Goal: Transaction & Acquisition: Purchase product/service

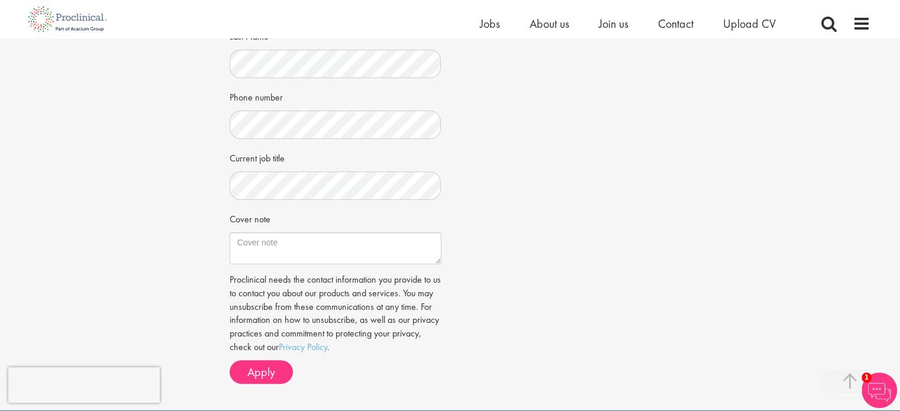
scroll to position [279, 0]
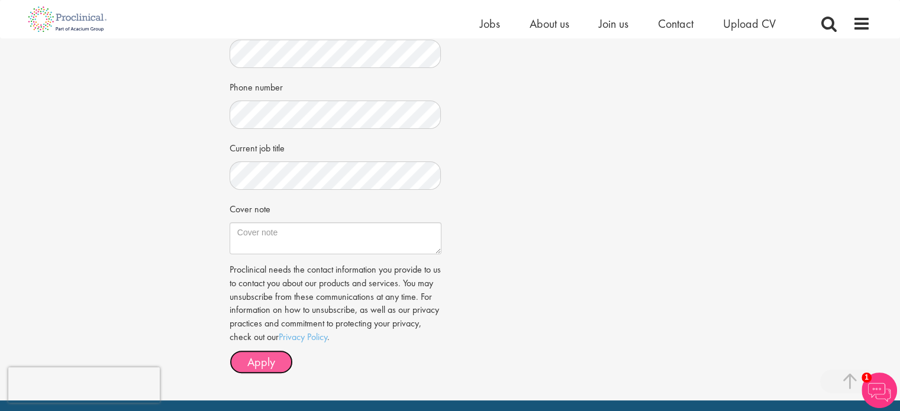
click at [258, 359] on span "Apply" at bounding box center [261, 362] width 28 height 15
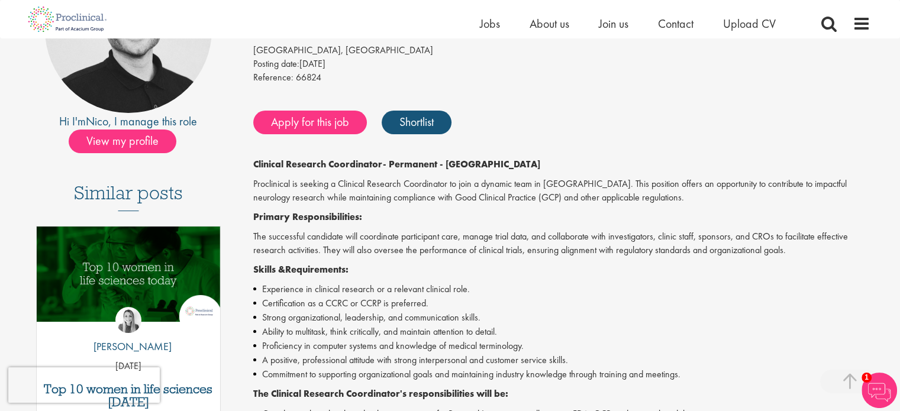
scroll to position [187, 0]
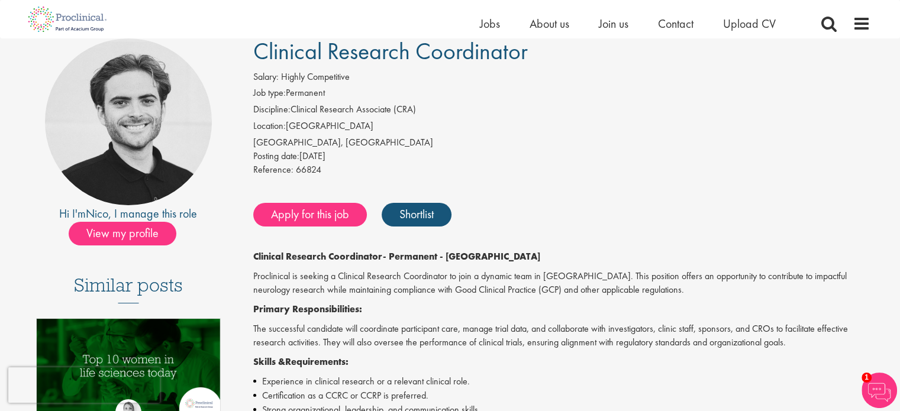
scroll to position [90, 0]
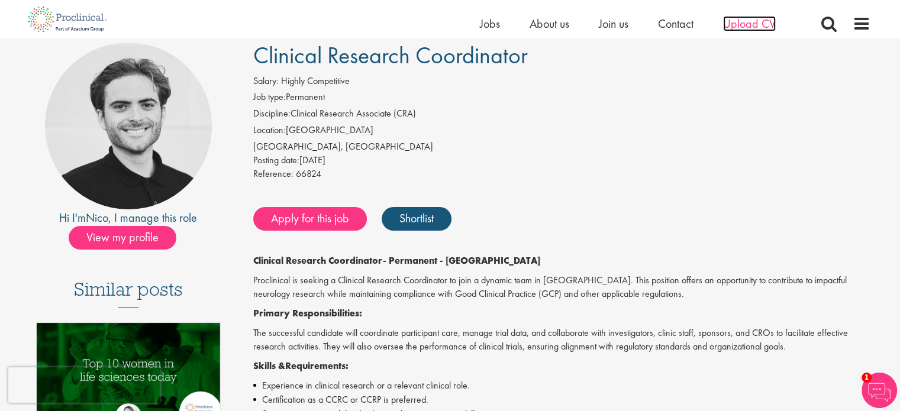
click at [755, 22] on span "Upload CV" at bounding box center [749, 23] width 53 height 15
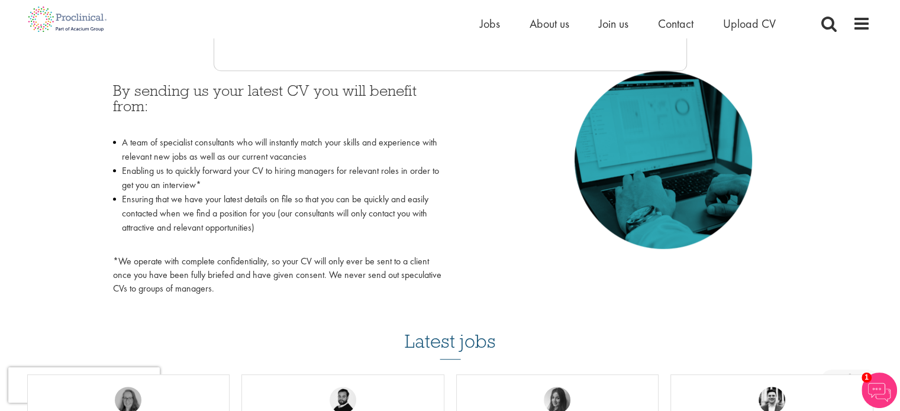
scroll to position [526, 0]
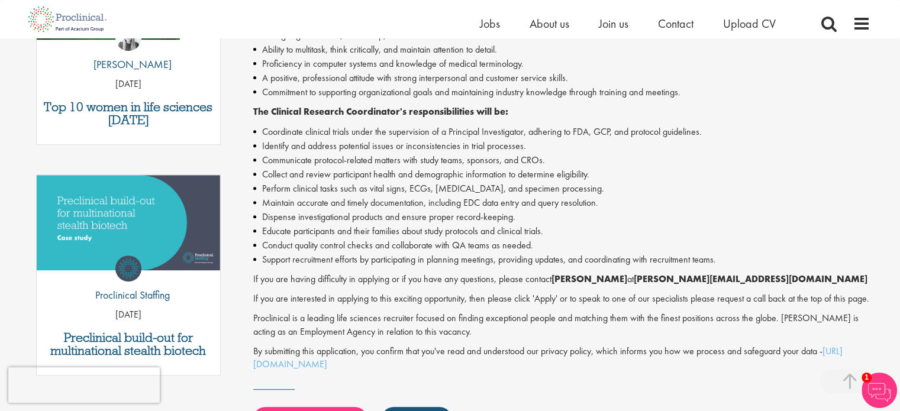
scroll to position [469, 0]
drag, startPoint x: 558, startPoint y: 275, endPoint x: 622, endPoint y: 278, distance: 64.0
click at [622, 278] on p "If you are having difficulty in applying or if you have any questions, please c…" at bounding box center [562, 279] width 618 height 14
copy strong "[PERSON_NAME]"
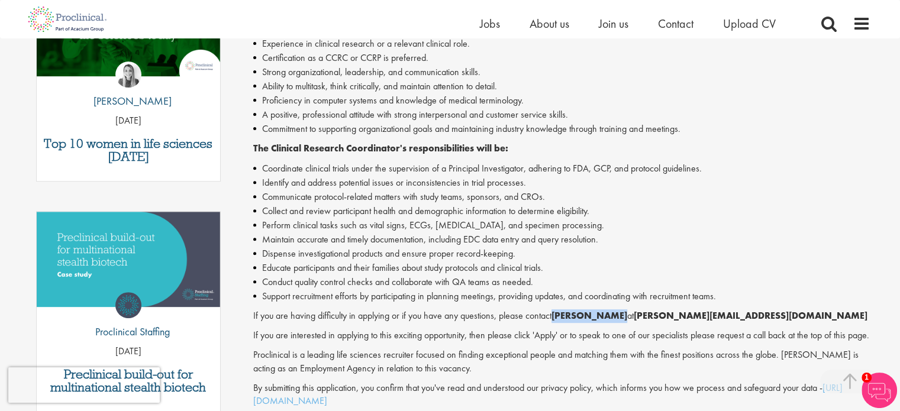
scroll to position [455, 0]
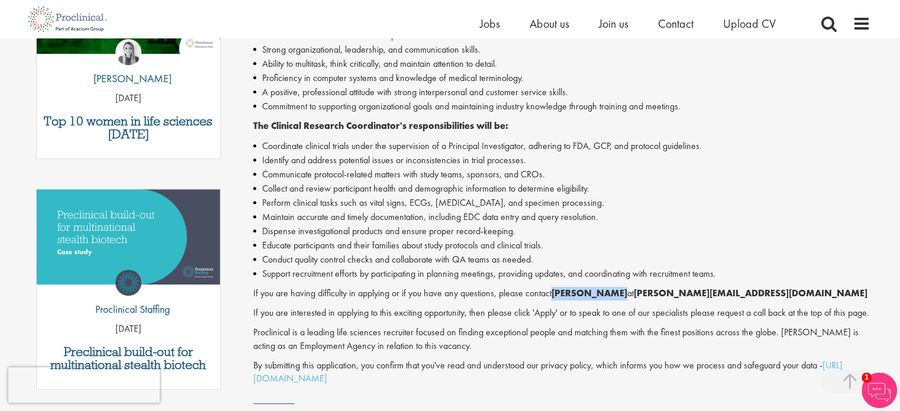
click at [260, 158] on li "Identify and address potential issues or inconsistencies in trial processes." at bounding box center [562, 160] width 618 height 14
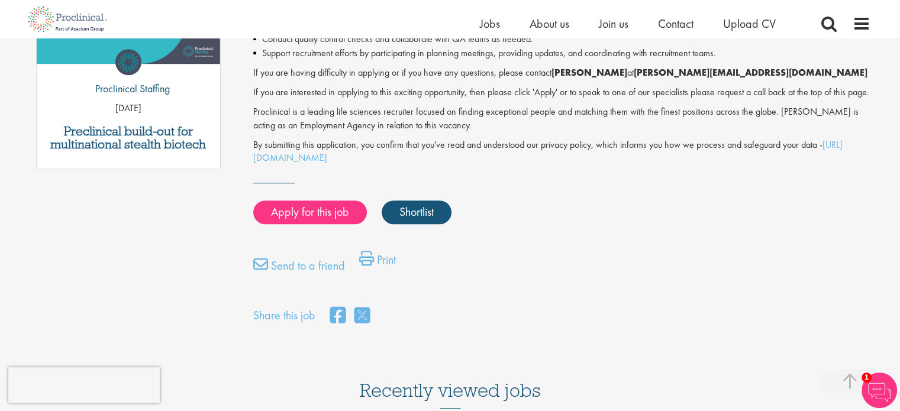
scroll to position [682, 0]
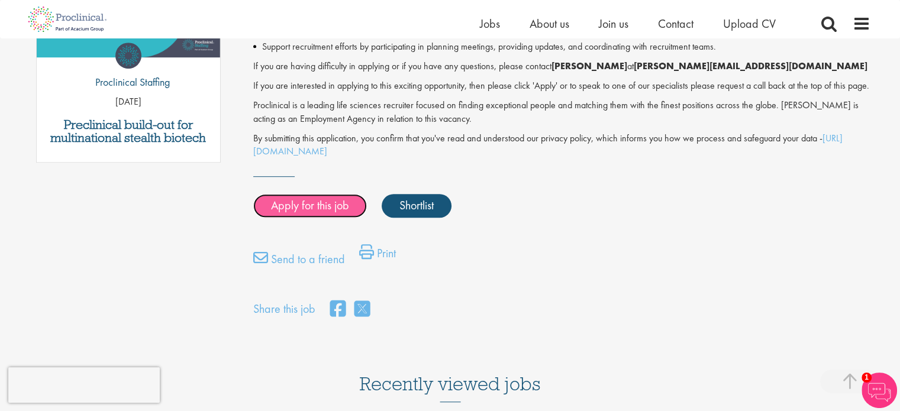
click at [327, 218] on link "Apply for this job" at bounding box center [310, 206] width 114 height 24
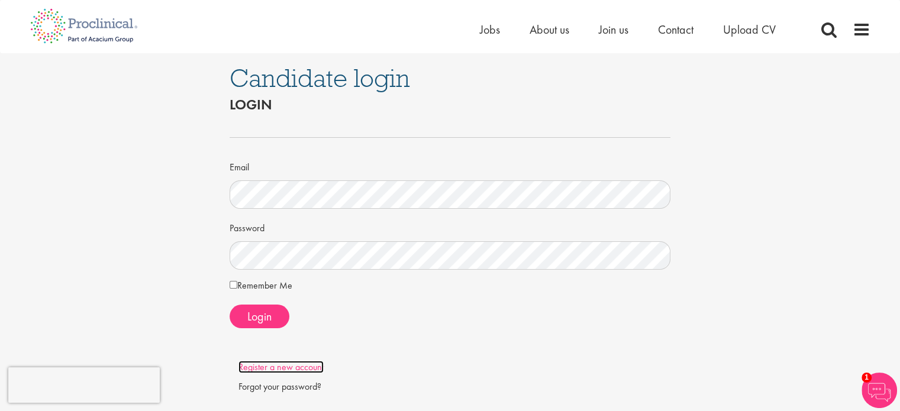
click at [291, 369] on link "Register a new account" at bounding box center [281, 367] width 85 height 12
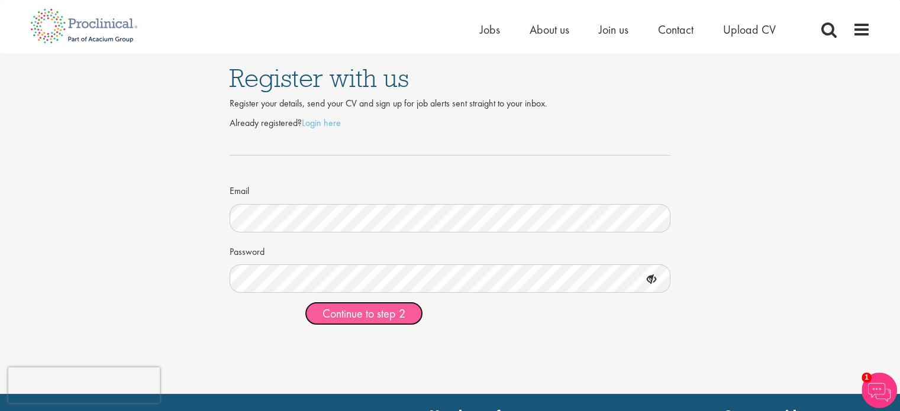
click at [391, 320] on span "Continue to step 2" at bounding box center [364, 313] width 83 height 15
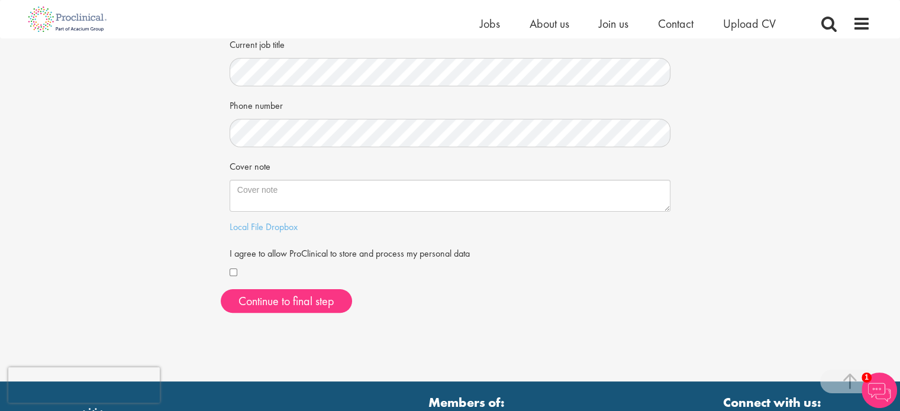
scroll to position [264, 0]
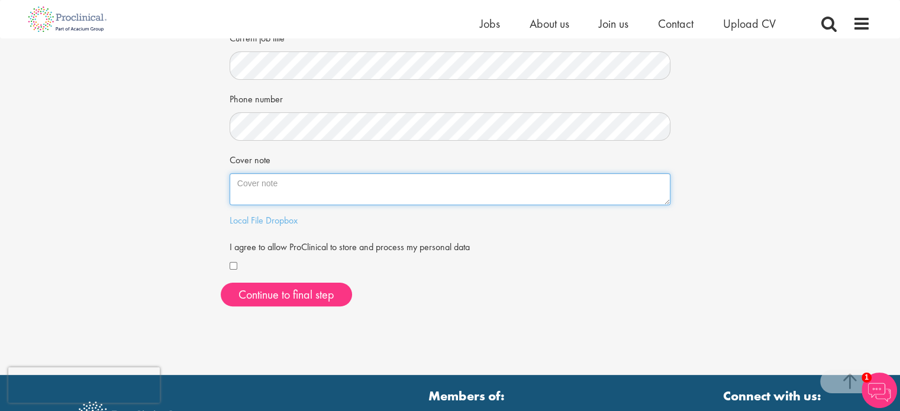
click at [319, 197] on textarea "Cover note" at bounding box center [451, 189] width 442 height 32
paste textarea "As an International Medical Graduate with 25+ years of clinical and hospital le…"
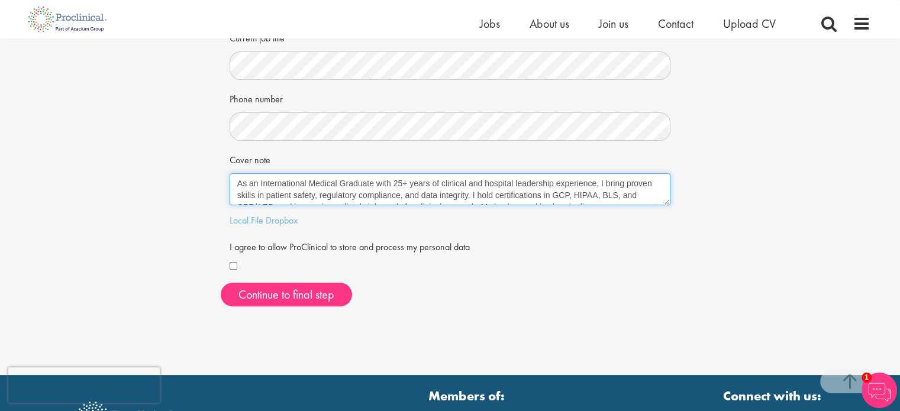
scroll to position [31, 0]
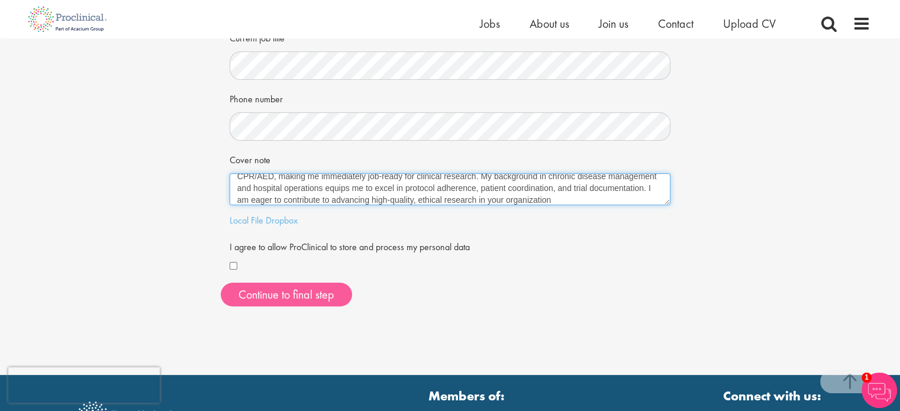
type textarea "As an International Medical Graduate with 25+ years of clinical and hospital le…"
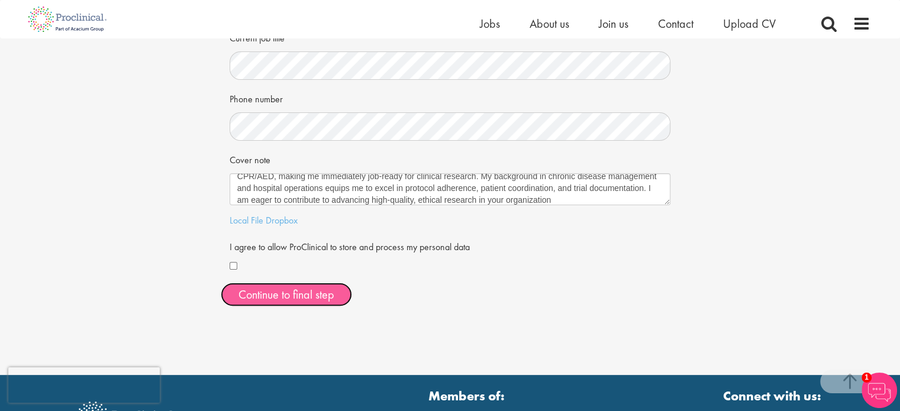
click at [258, 297] on button "Continue to final step" at bounding box center [286, 295] width 131 height 24
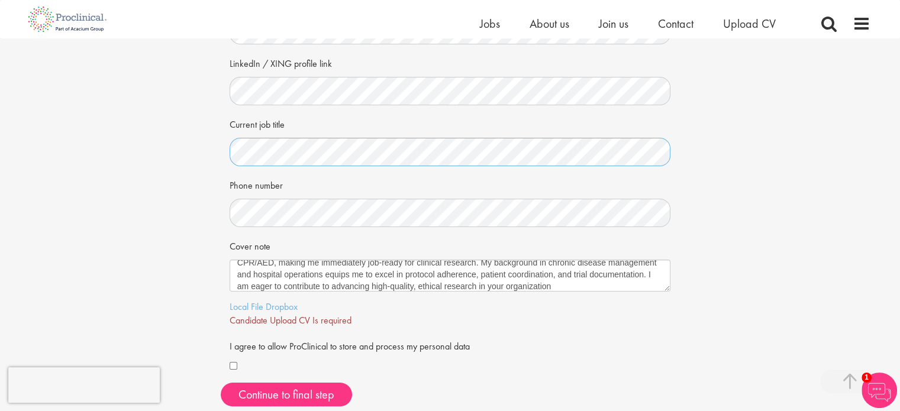
scroll to position [178, 0]
click at [257, 306] on link "Local File" at bounding box center [247, 306] width 34 height 12
click at [238, 304] on link "Local File" at bounding box center [247, 306] width 34 height 12
click at [237, 305] on link "Local File" at bounding box center [247, 306] width 34 height 12
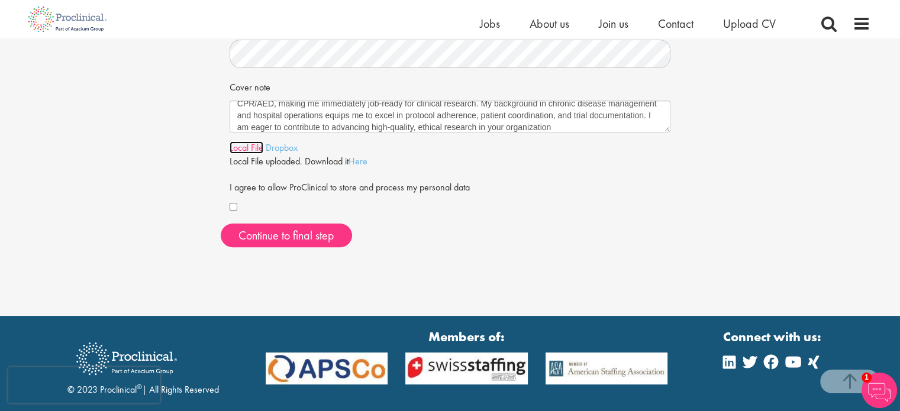
scroll to position [340, 0]
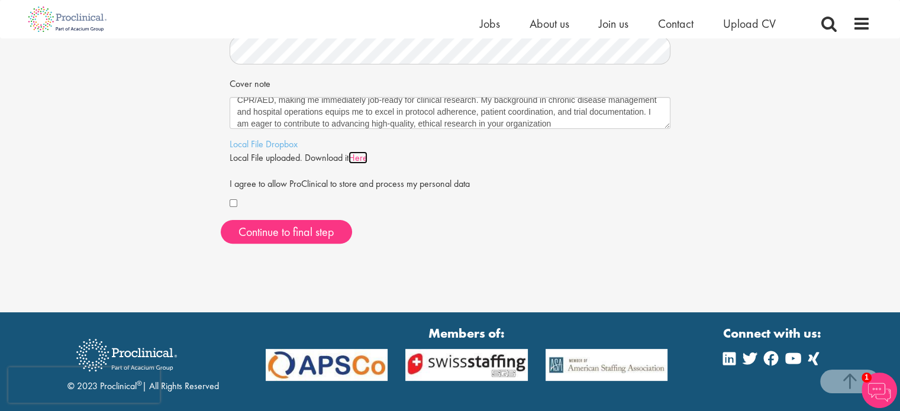
click at [364, 158] on link "Here" at bounding box center [358, 158] width 19 height 12
click at [286, 238] on span "Continue to final step" at bounding box center [287, 231] width 96 height 15
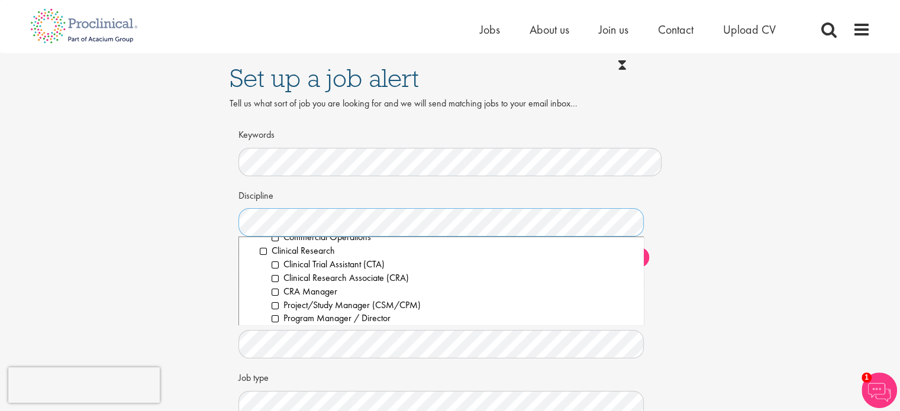
scroll to position [256, 0]
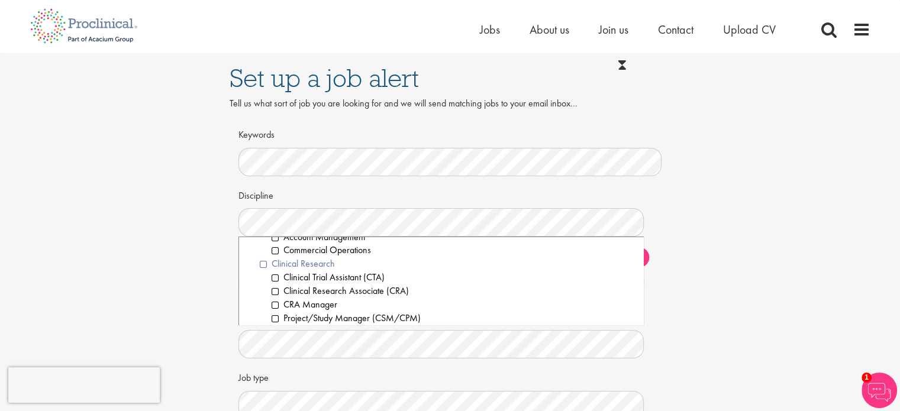
click at [263, 263] on li "Clinical Research" at bounding box center [447, 265] width 375 height 14
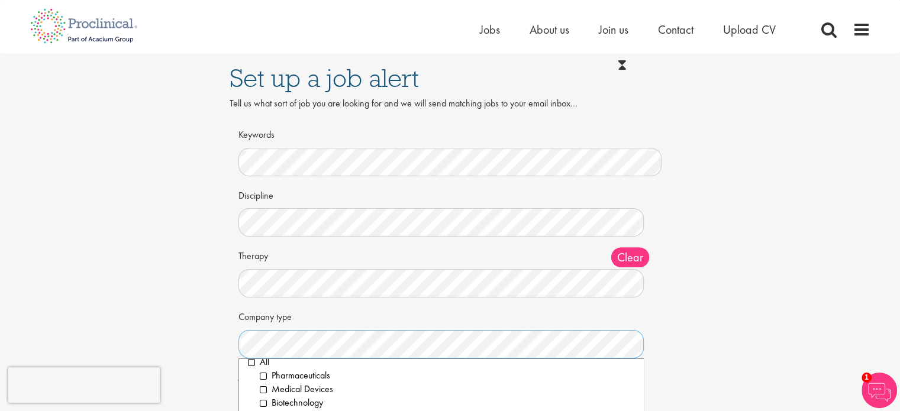
scroll to position [10, 0]
click at [262, 377] on li "Pharmaceuticals" at bounding box center [447, 376] width 375 height 14
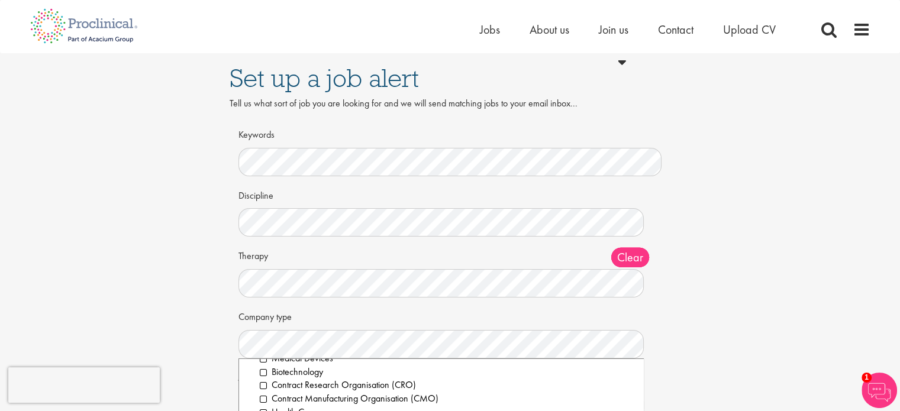
scroll to position [41, 0]
click at [265, 381] on li "Contract Research Organisation (CRO)" at bounding box center [447, 385] width 375 height 14
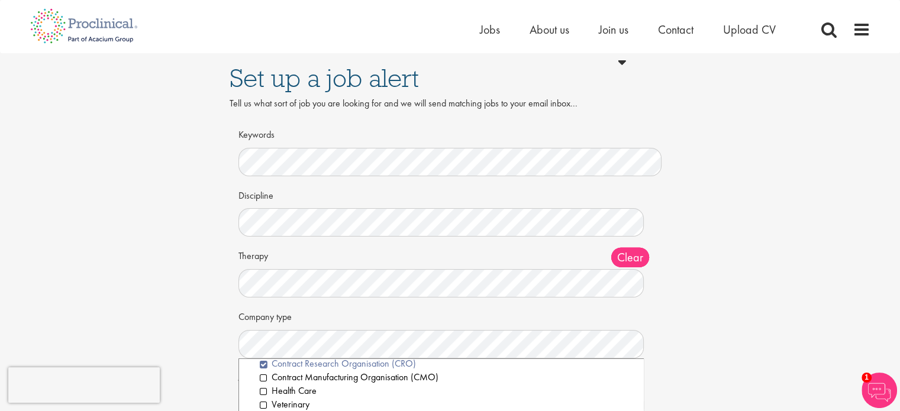
scroll to position [62, 0]
click at [269, 394] on li "Health Care" at bounding box center [447, 391] width 375 height 14
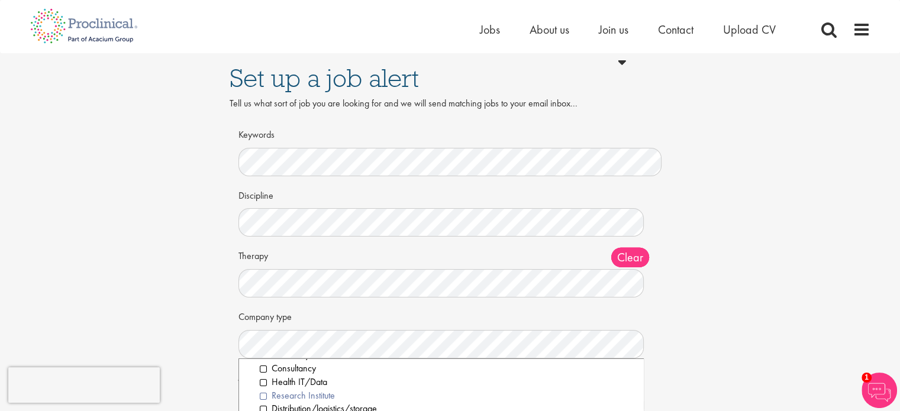
click at [262, 394] on li "Research Institute" at bounding box center [447, 397] width 375 height 14
click at [262, 390] on li "Digital Health" at bounding box center [447, 390] width 375 height 14
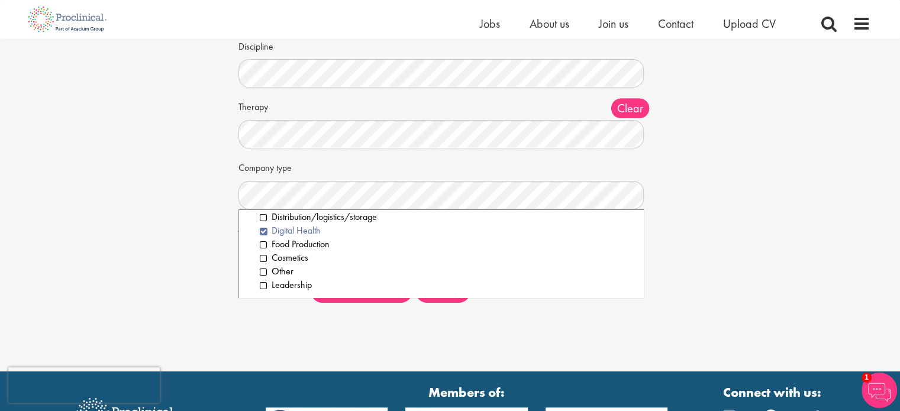
scroll to position [140, 0]
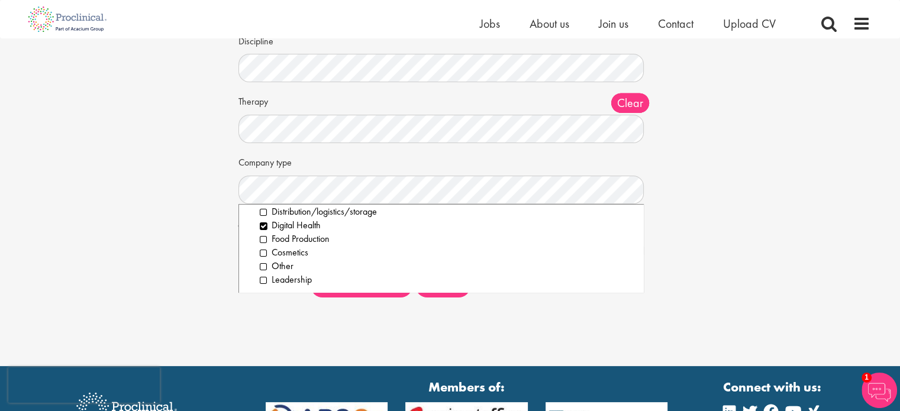
click at [710, 197] on div "Set up a job alert Tell us what sort of job you are looking for and we will sen…" at bounding box center [450, 103] width 918 height 409
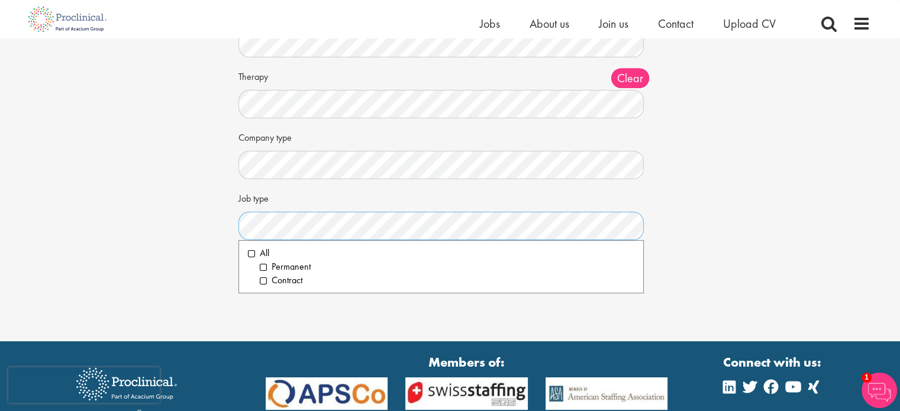
scroll to position [165, 0]
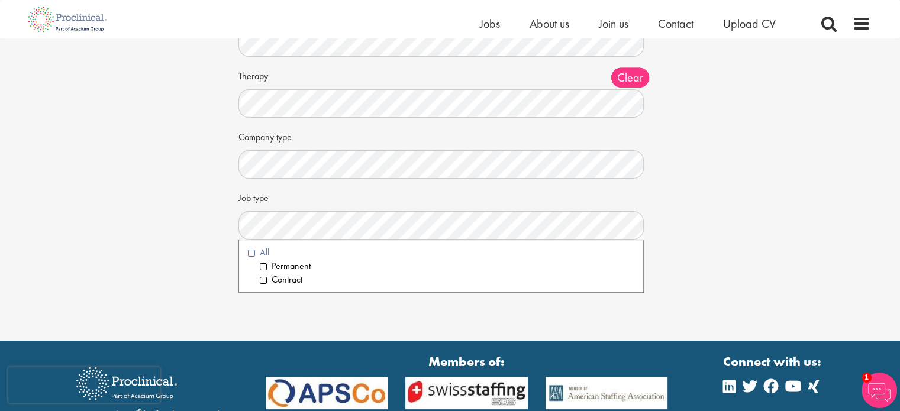
click at [251, 253] on li "All" at bounding box center [441, 253] width 387 height 14
click at [706, 270] on div "Set up a job alert Tell us what sort of job you are looking for and we will sen…" at bounding box center [450, 77] width 918 height 409
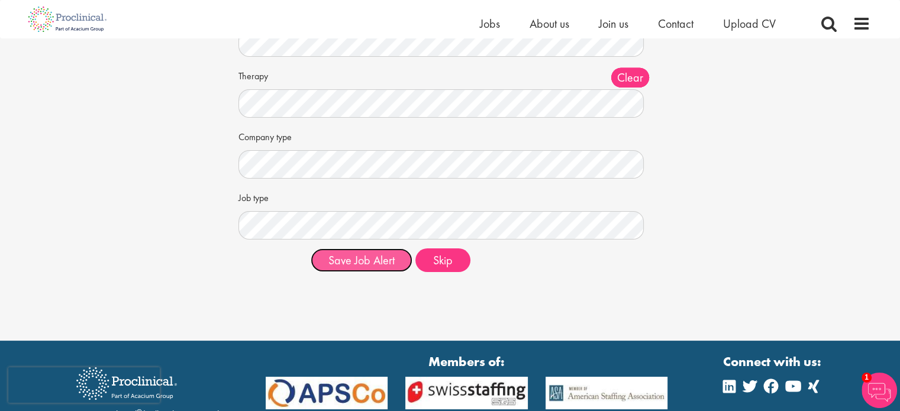
click at [369, 259] on button "Save Job Alert" at bounding box center [362, 261] width 102 height 24
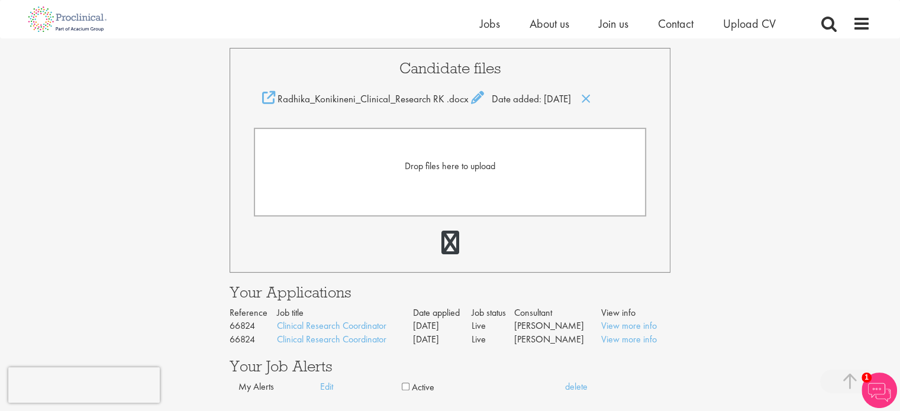
scroll to position [275, 0]
click at [477, 173] on div "Drop files here to upload" at bounding box center [450, 167] width 367 height 14
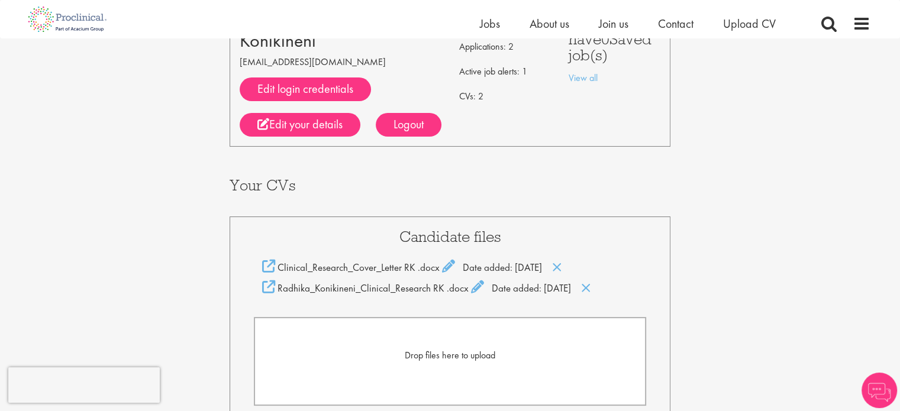
scroll to position [109, 0]
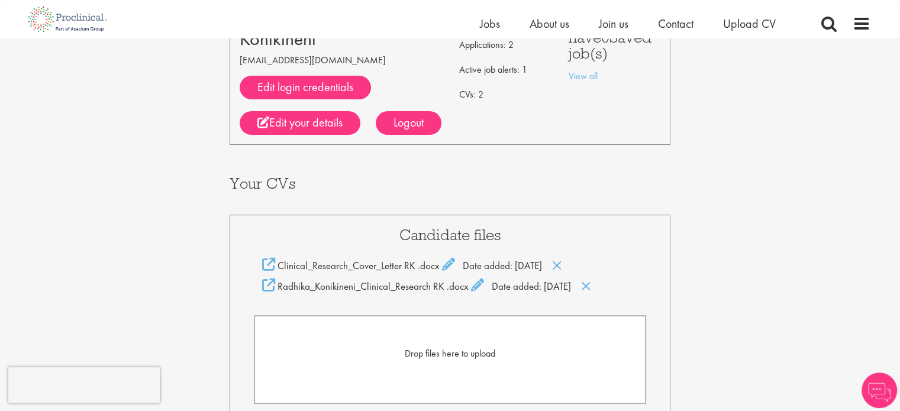
click at [488, 362] on form "Drop files here to upload" at bounding box center [450, 360] width 393 height 89
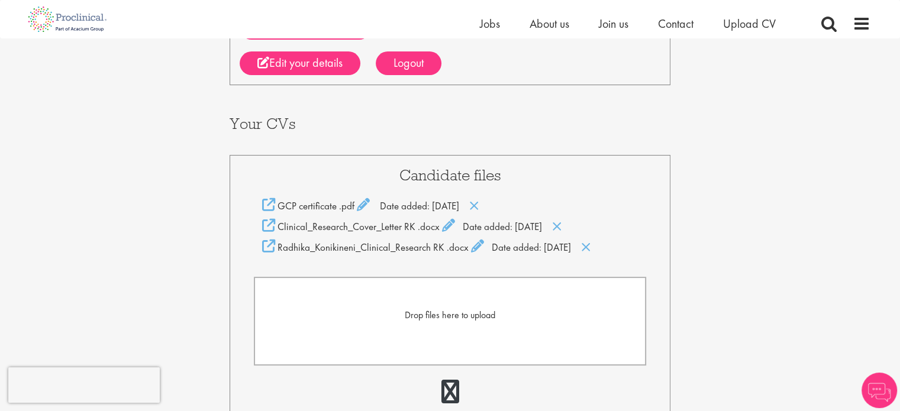
scroll to position [170, 0]
click at [477, 316] on span "Drop files here to upload" at bounding box center [450, 314] width 91 height 12
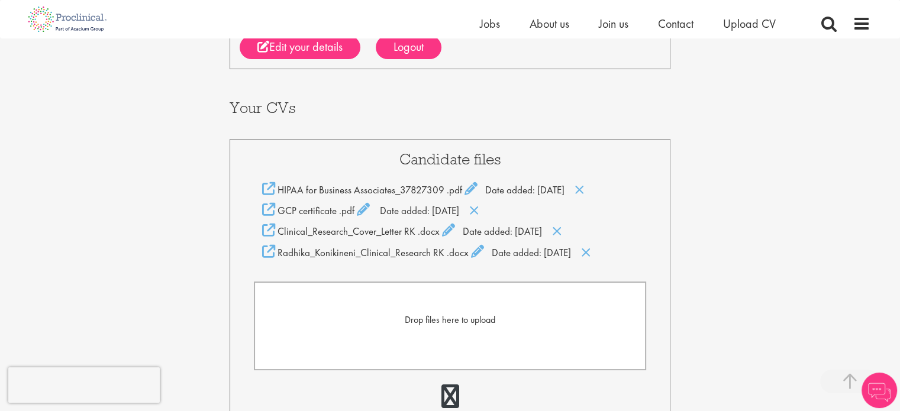
scroll to position [185, 0]
click at [486, 320] on span "Drop files here to upload" at bounding box center [450, 320] width 91 height 12
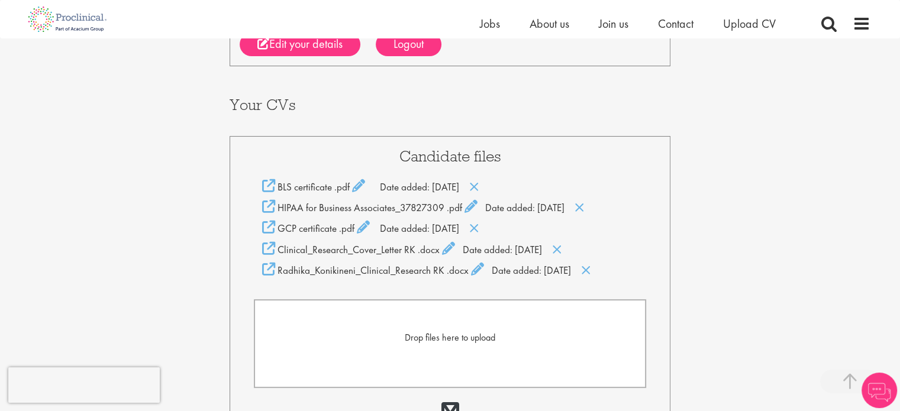
scroll to position [192, 0]
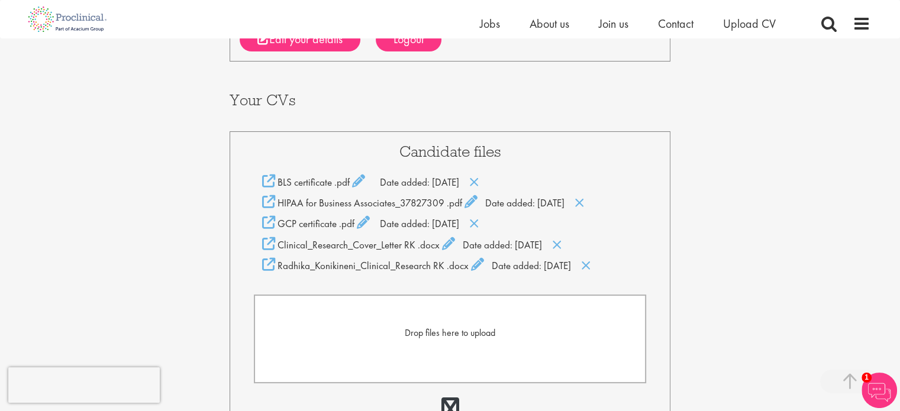
click at [477, 337] on span "Drop files here to upload" at bounding box center [450, 333] width 91 height 12
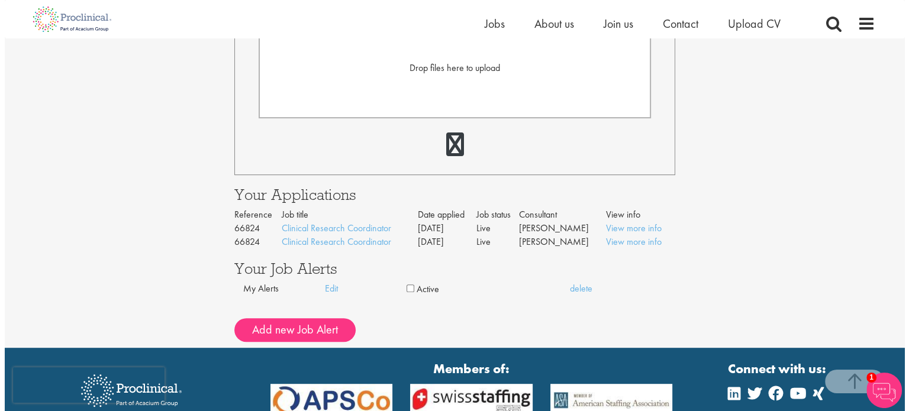
scroll to position [478, 0]
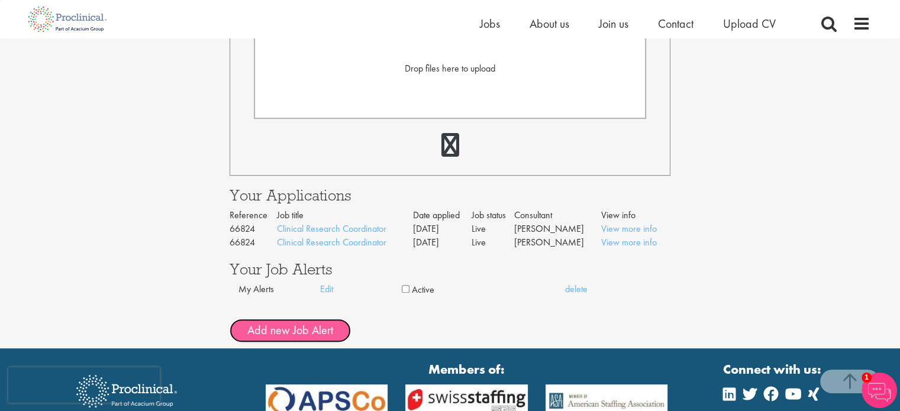
click at [329, 329] on button "Add new Job Alert" at bounding box center [290, 331] width 121 height 24
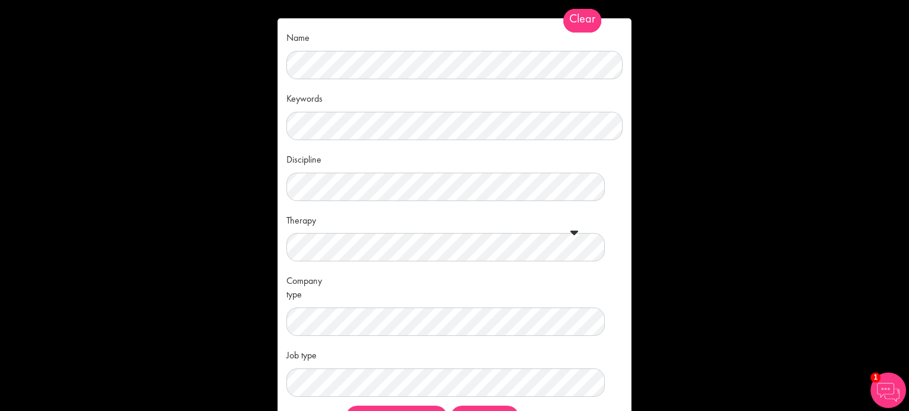
click at [728, 249] on div "Name Keywords Discipline Clear All Computer Science Data Science Recruitment Co…" at bounding box center [454, 205] width 909 height 411
click at [583, 17] on span "Clear" at bounding box center [583, 21] width 38 height 24
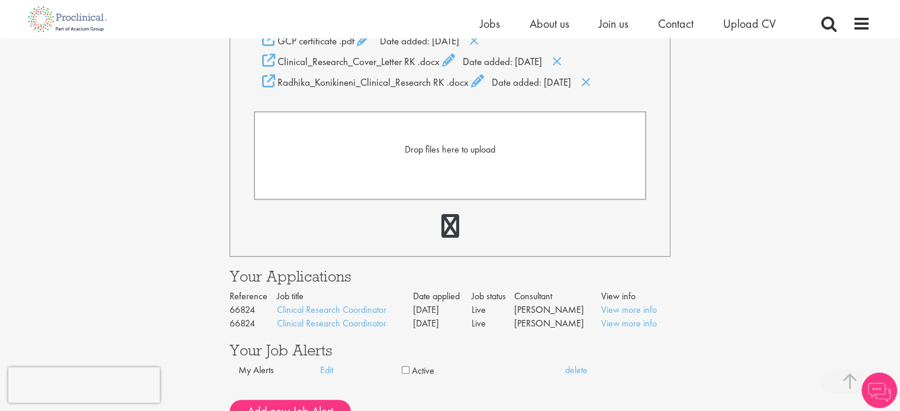
scroll to position [493, 0]
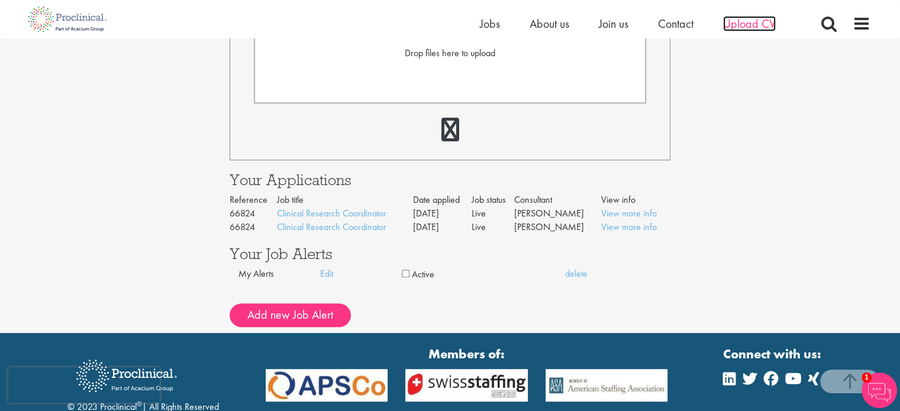
click at [757, 24] on span "Upload CV" at bounding box center [749, 23] width 53 height 15
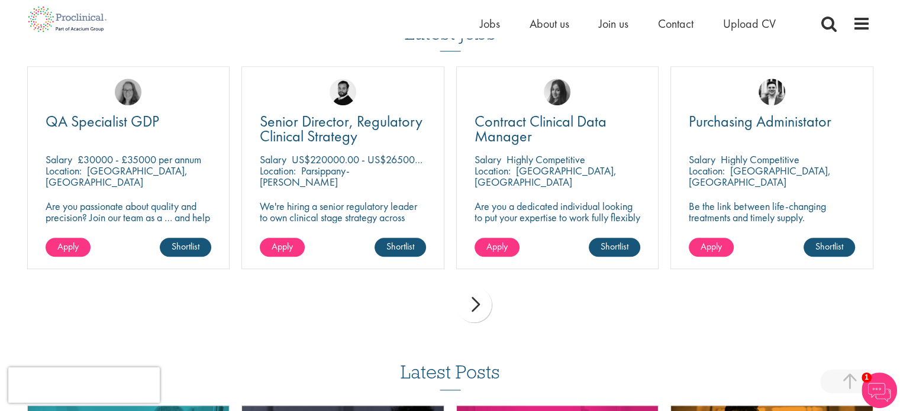
scroll to position [832, 0]
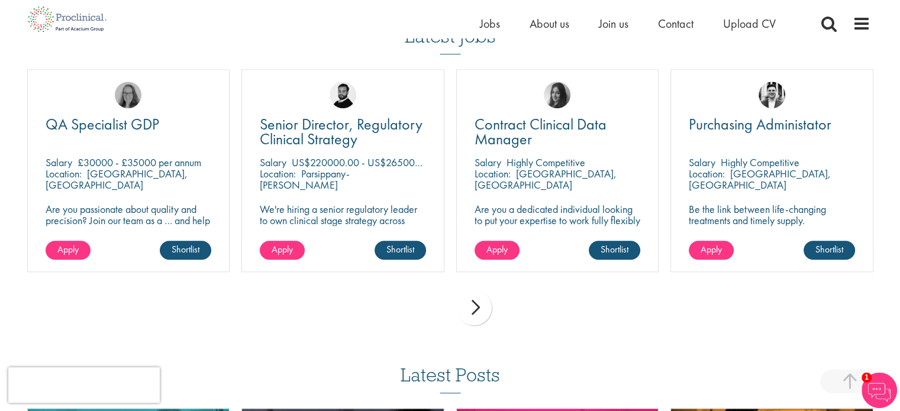
click at [480, 311] on div "next" at bounding box center [474, 308] width 36 height 36
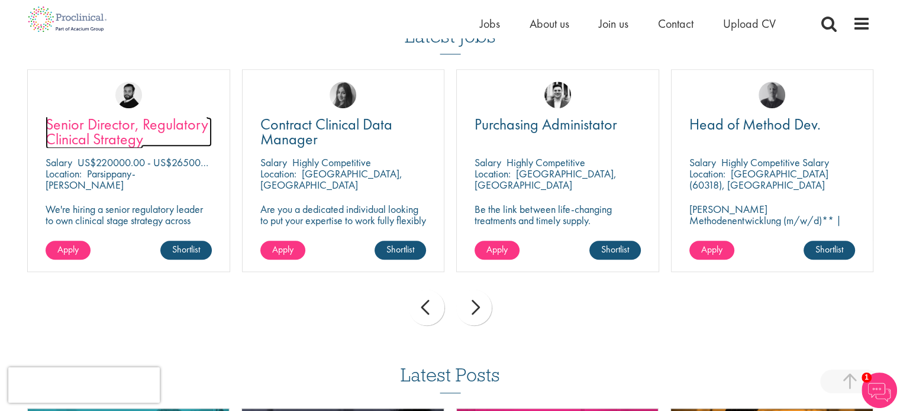
click at [126, 133] on span "Senior Director, Regulatory Clinical Strategy" at bounding box center [127, 131] width 163 height 35
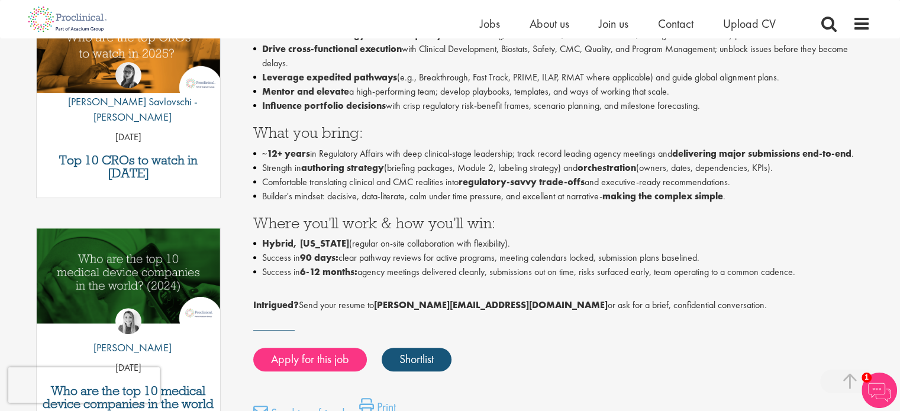
scroll to position [433, 0]
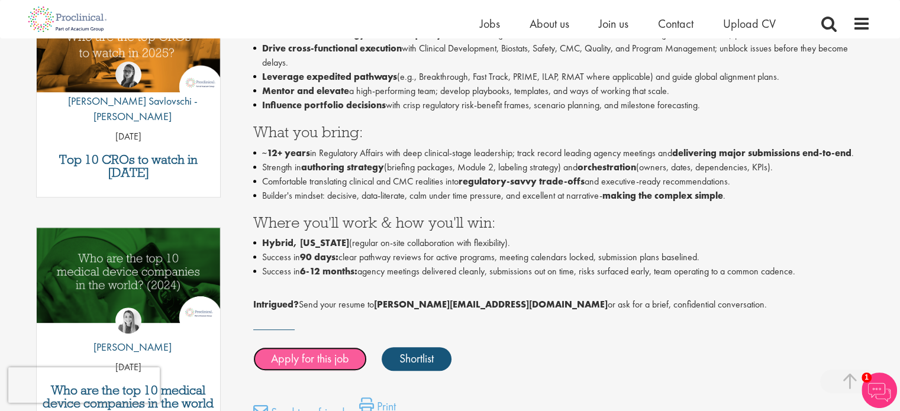
click at [284, 357] on link "Apply for this job" at bounding box center [310, 360] width 114 height 24
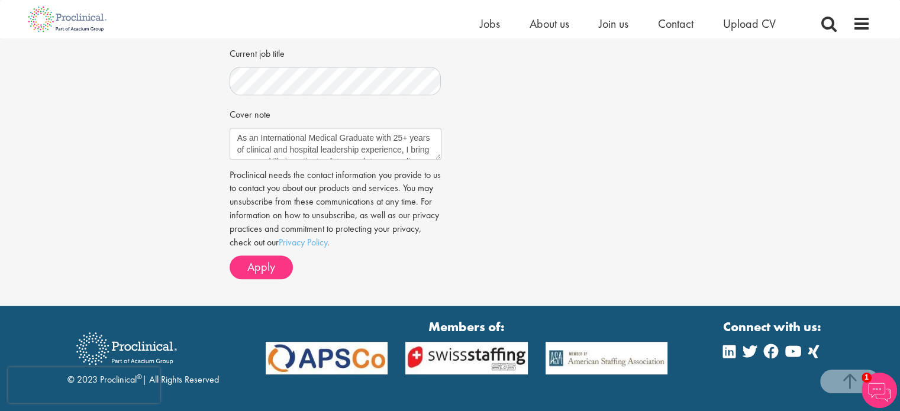
scroll to position [516, 0]
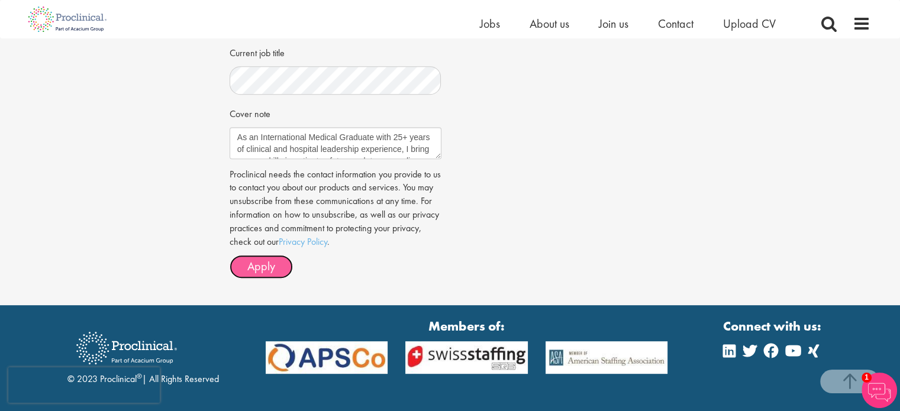
click at [274, 263] on span "Apply" at bounding box center [261, 266] width 28 height 15
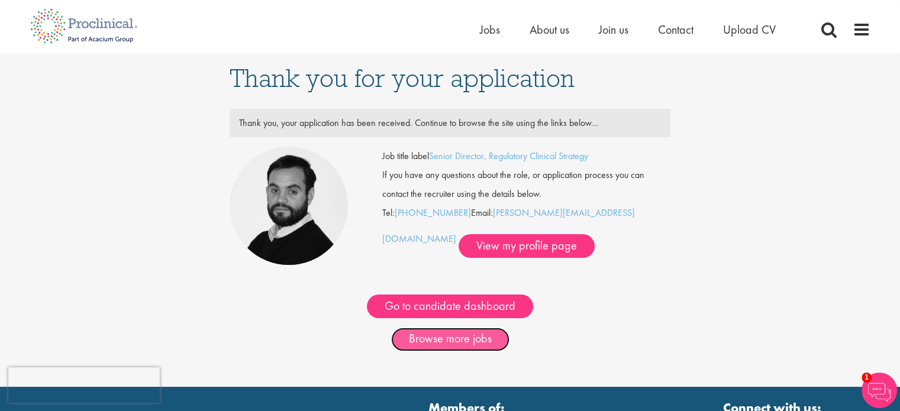
click at [426, 337] on link "Browse more jobs" at bounding box center [450, 340] width 118 height 24
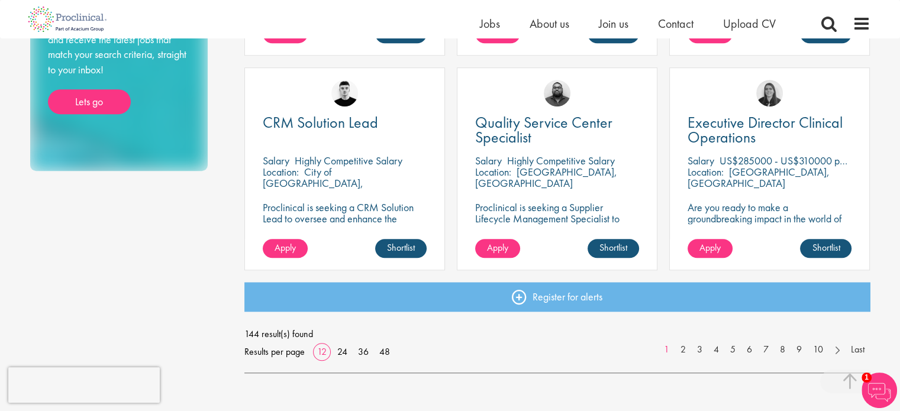
scroll to position [850, 0]
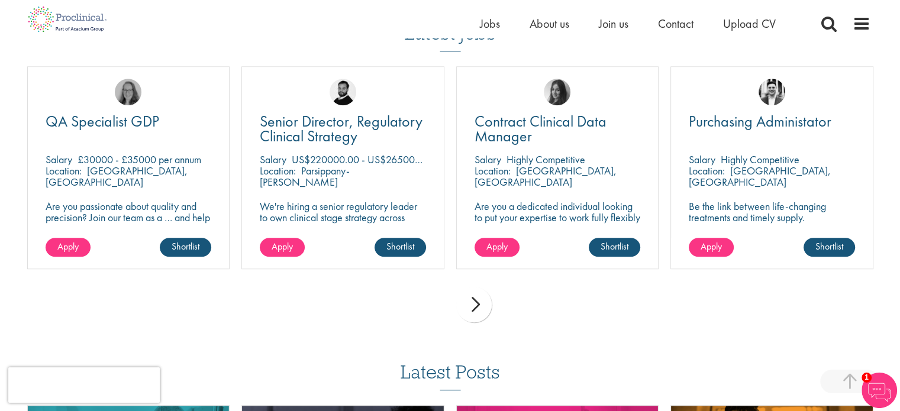
scroll to position [851, 0]
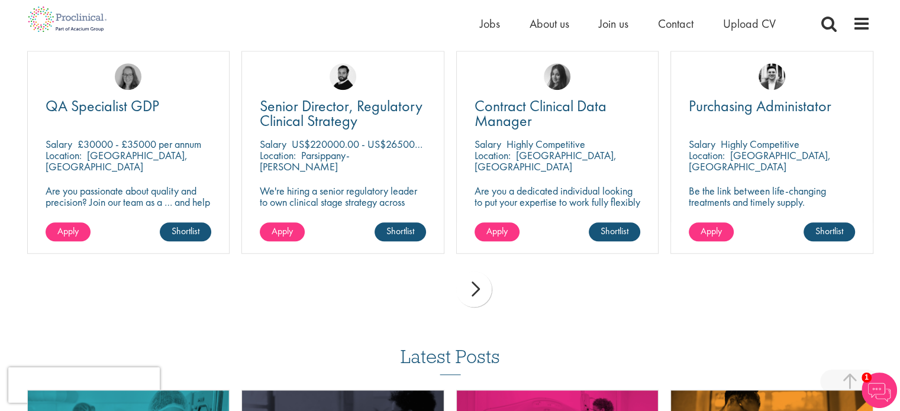
click at [483, 289] on div "next" at bounding box center [474, 290] width 36 height 36
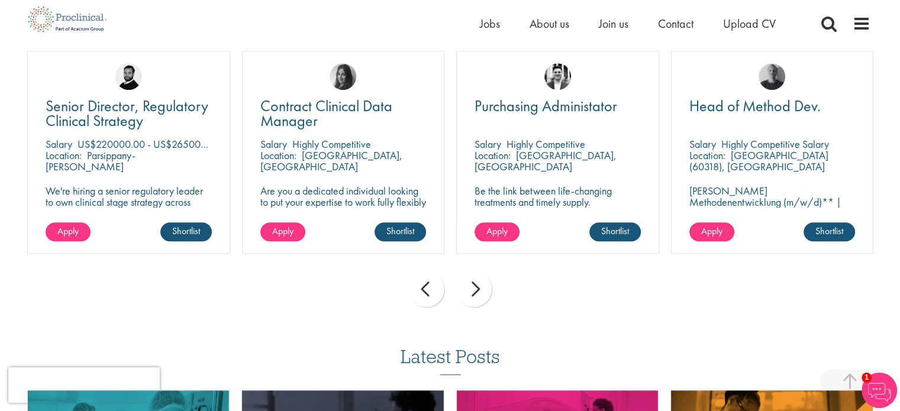
click at [480, 301] on div "next" at bounding box center [474, 290] width 36 height 36
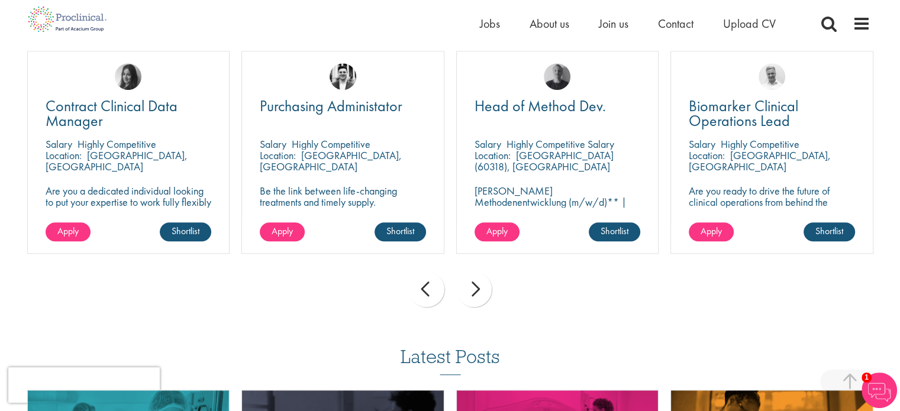
click at [483, 291] on div "next" at bounding box center [474, 290] width 36 height 36
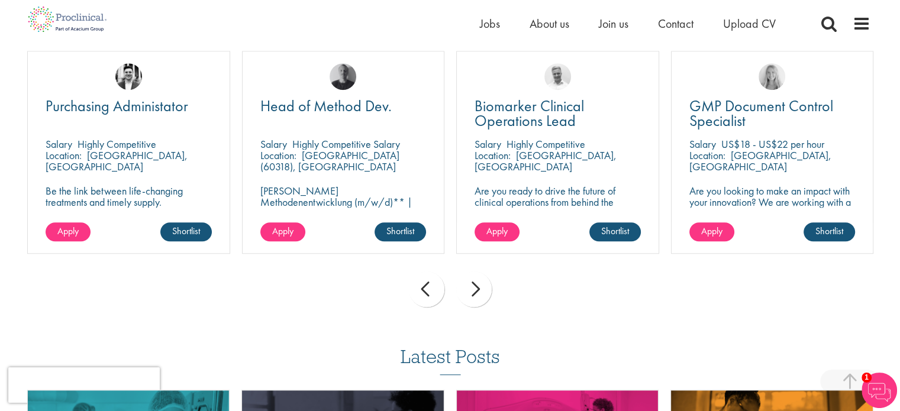
click at [485, 298] on div "next" at bounding box center [474, 290] width 36 height 36
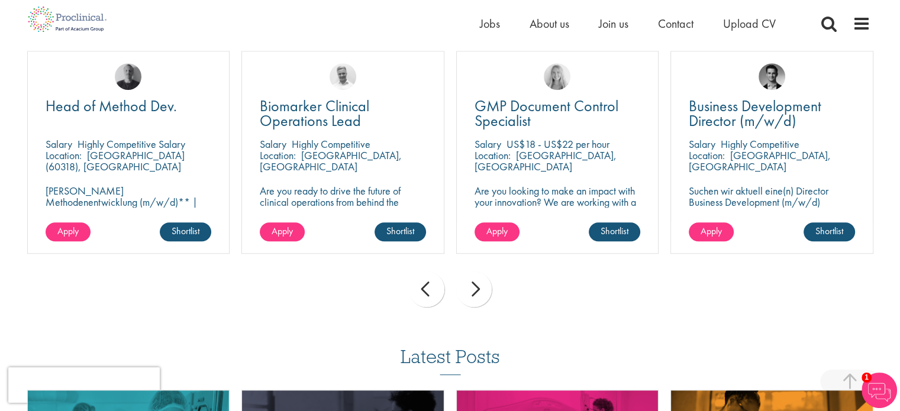
click at [479, 291] on div "next" at bounding box center [474, 290] width 36 height 36
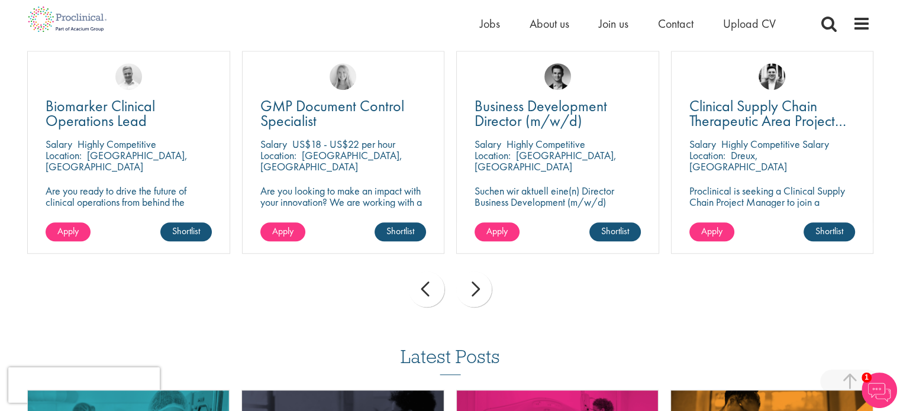
click at [488, 294] on div "next" at bounding box center [474, 290] width 36 height 36
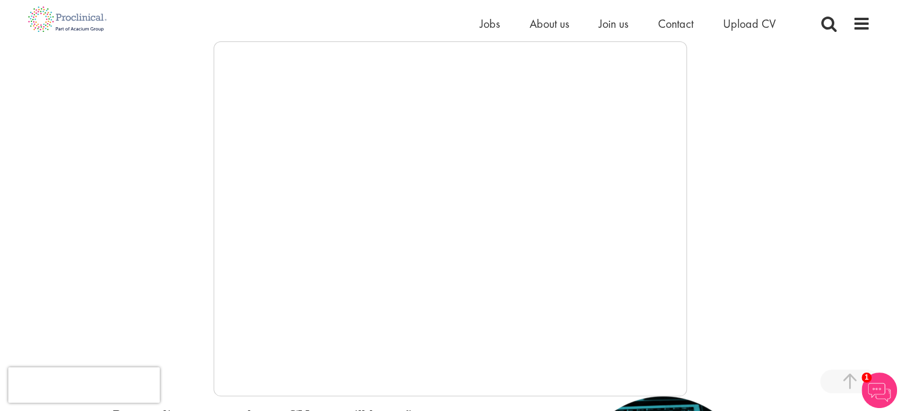
scroll to position [201, 0]
click at [490, 26] on span "Jobs" at bounding box center [490, 23] width 20 height 15
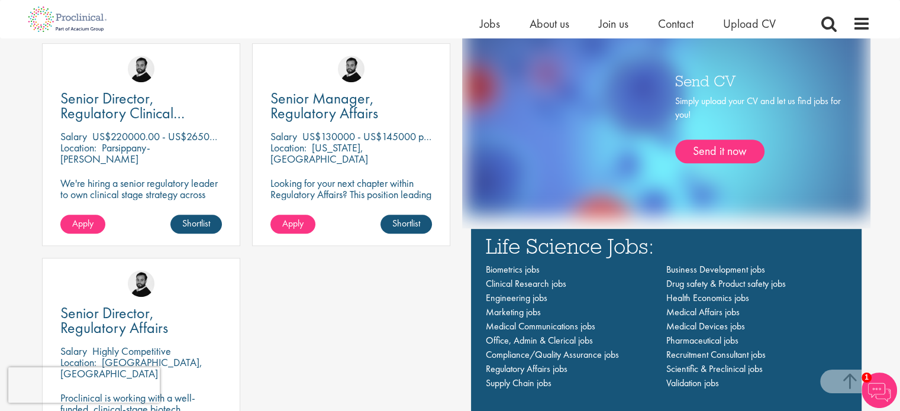
scroll to position [722, 0]
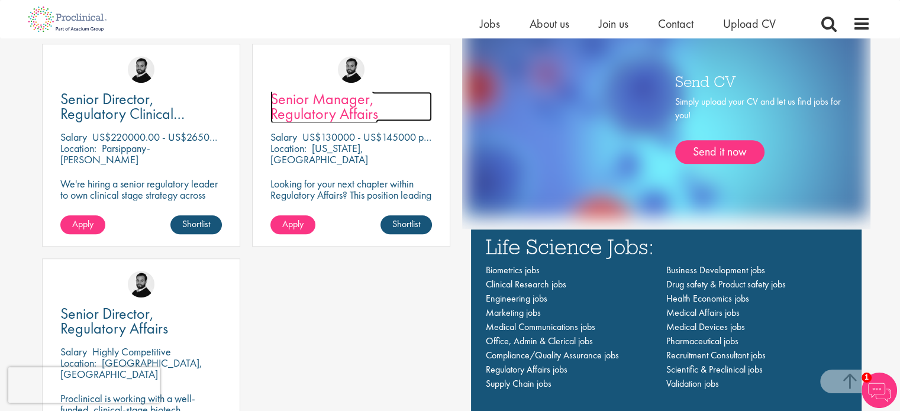
click at [409, 107] on link "Senior Manager, Regulatory Affairs" at bounding box center [352, 107] width 162 height 30
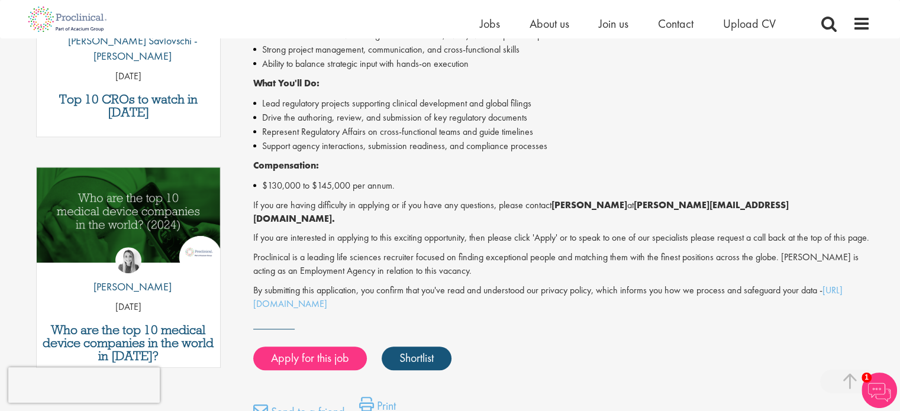
scroll to position [493, 0]
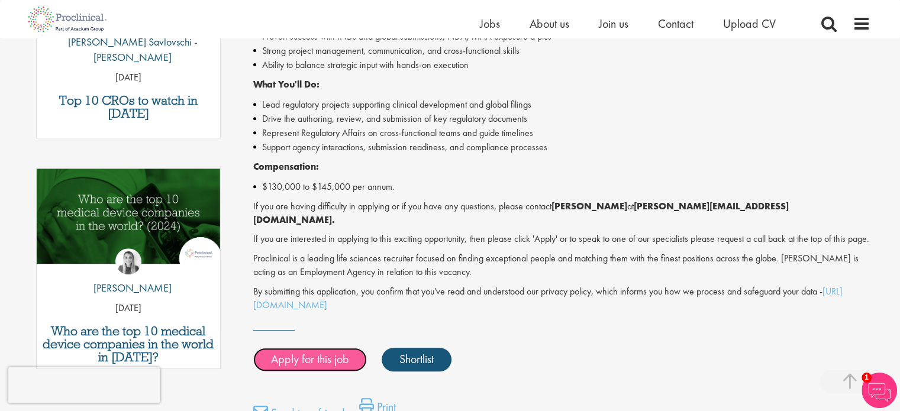
click at [326, 364] on link "Apply for this job" at bounding box center [310, 360] width 114 height 24
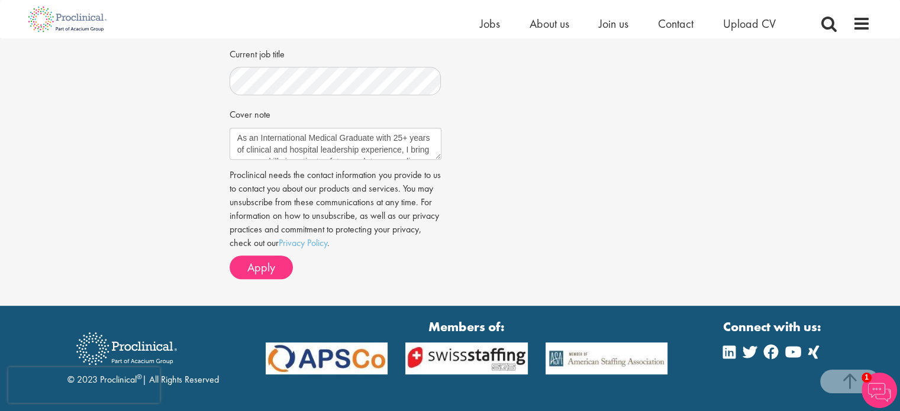
scroll to position [558, 0]
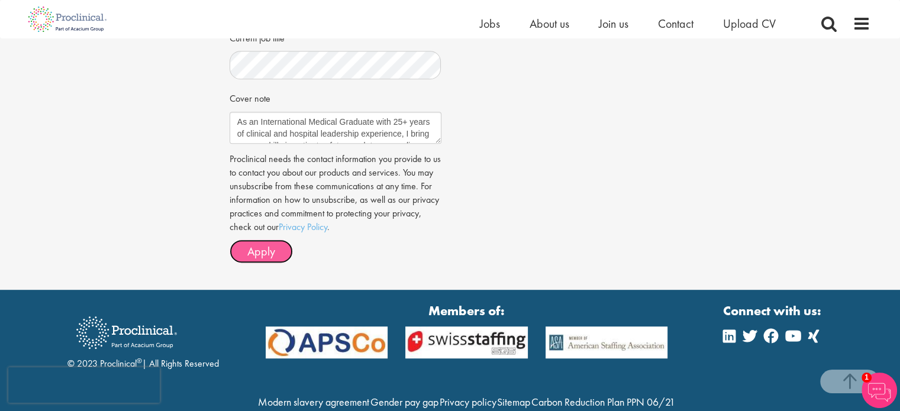
click at [263, 245] on span "Apply" at bounding box center [261, 251] width 28 height 15
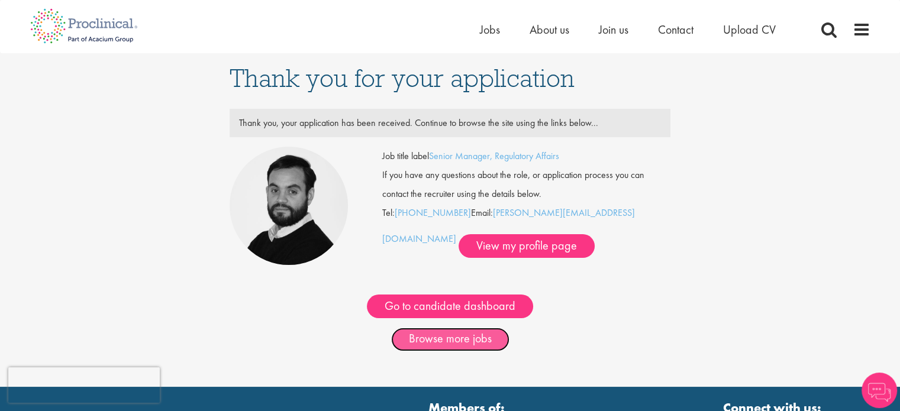
click at [479, 341] on link "Browse more jobs" at bounding box center [450, 340] width 118 height 24
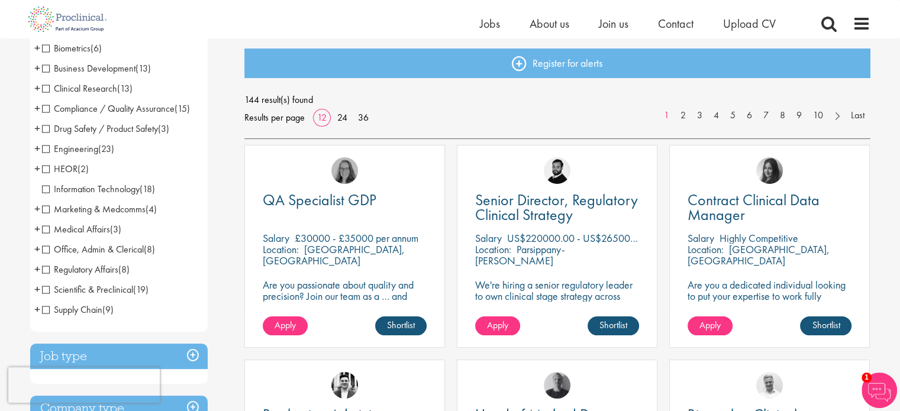
scroll to position [121, 0]
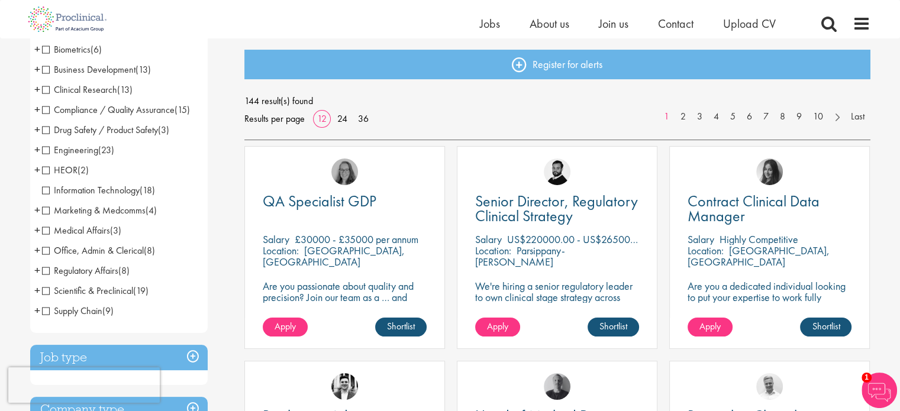
click at [45, 89] on span "Clinical Research" at bounding box center [79, 89] width 75 height 12
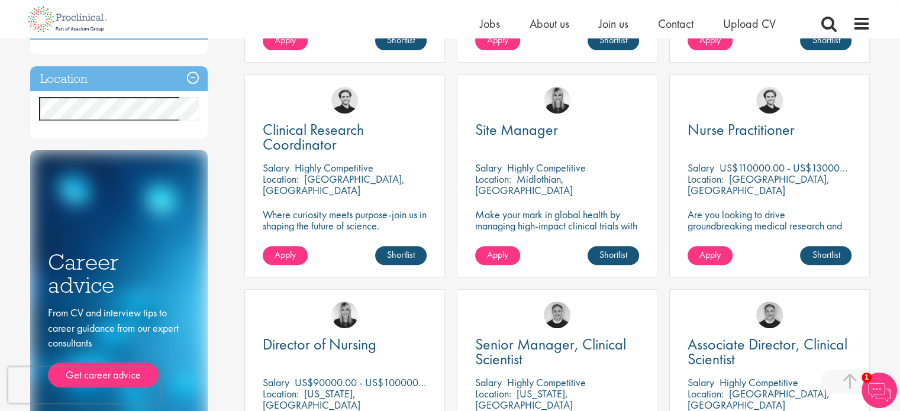
scroll to position [408, 0]
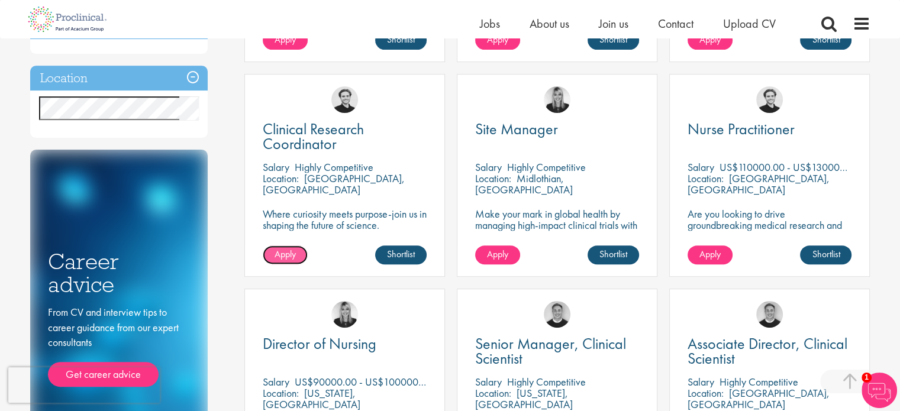
click at [291, 253] on span "Apply" at bounding box center [285, 254] width 21 height 12
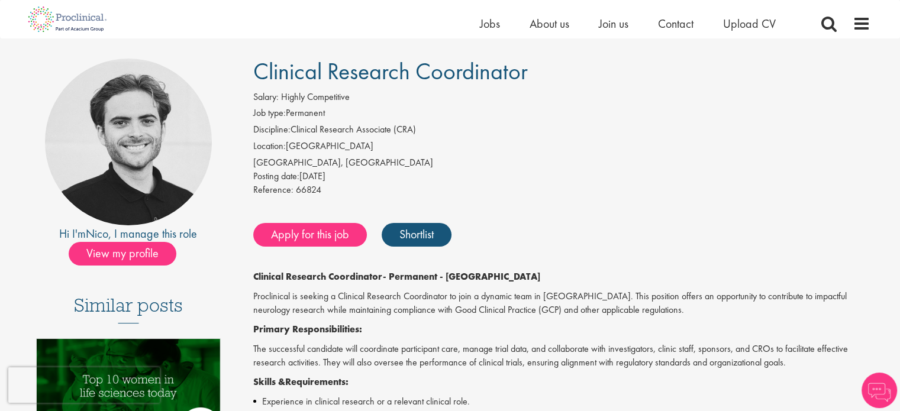
scroll to position [90, 0]
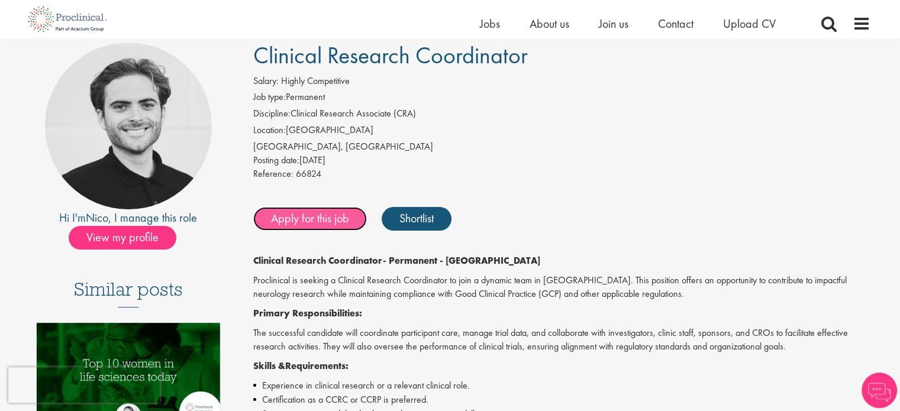
click at [327, 220] on link "Apply for this job" at bounding box center [310, 219] width 114 height 24
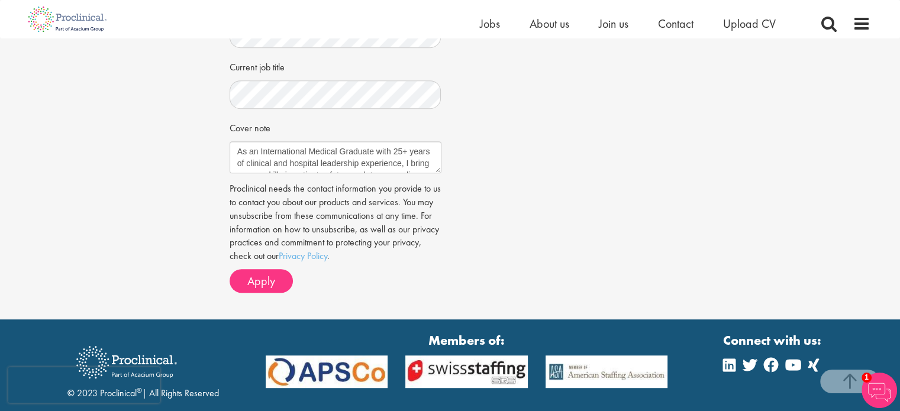
scroll to position [561, 0]
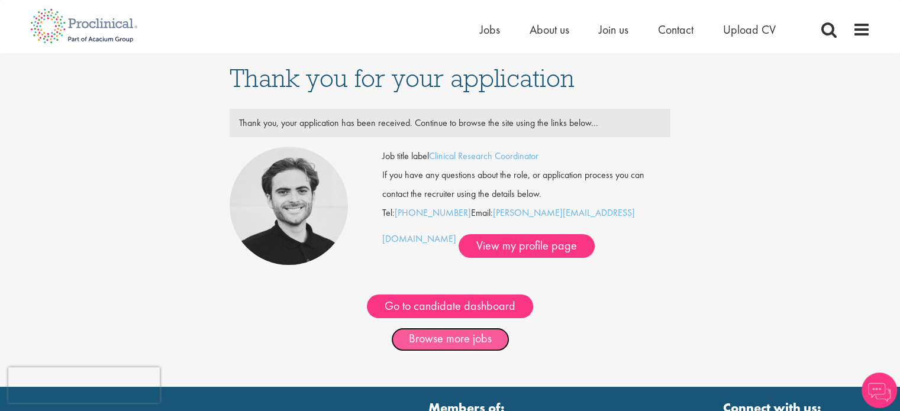
click at [488, 340] on link "Browse more jobs" at bounding box center [450, 340] width 118 height 24
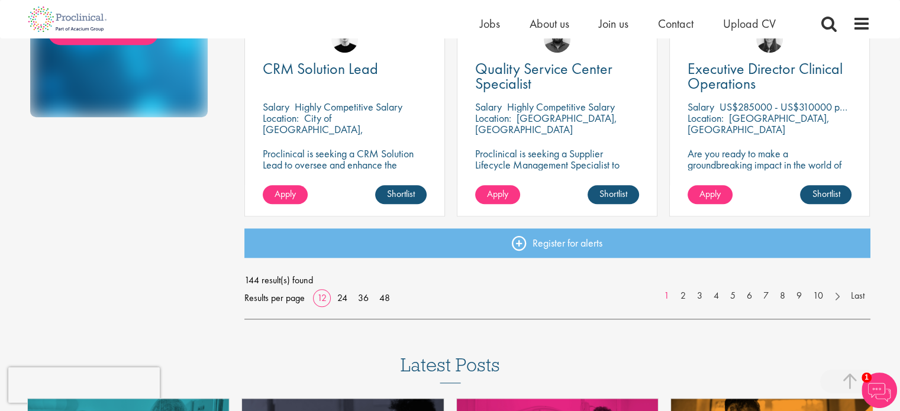
scroll to position [900, 0]
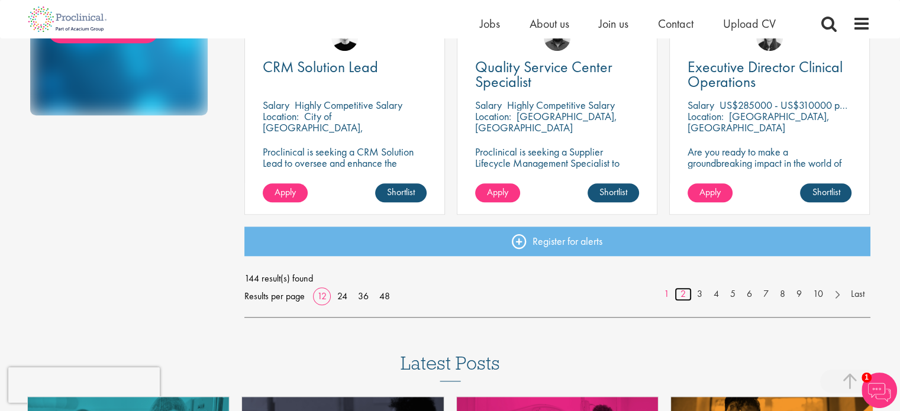
click at [682, 294] on link "2" at bounding box center [683, 295] width 17 height 14
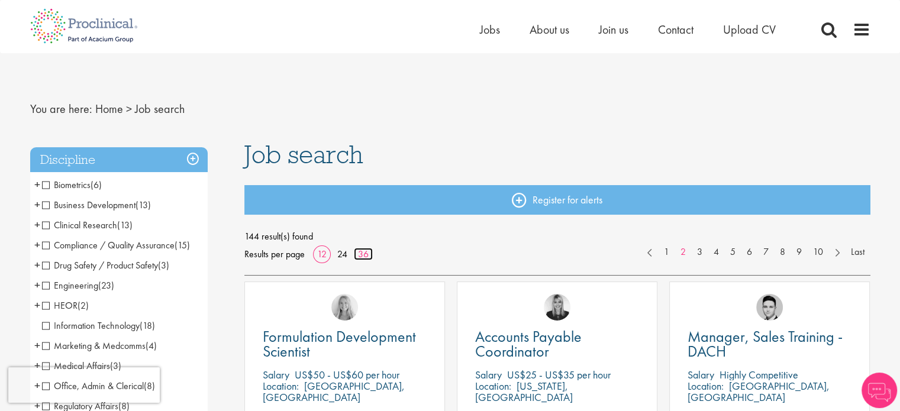
click at [368, 254] on link "36" at bounding box center [363, 254] width 19 height 12
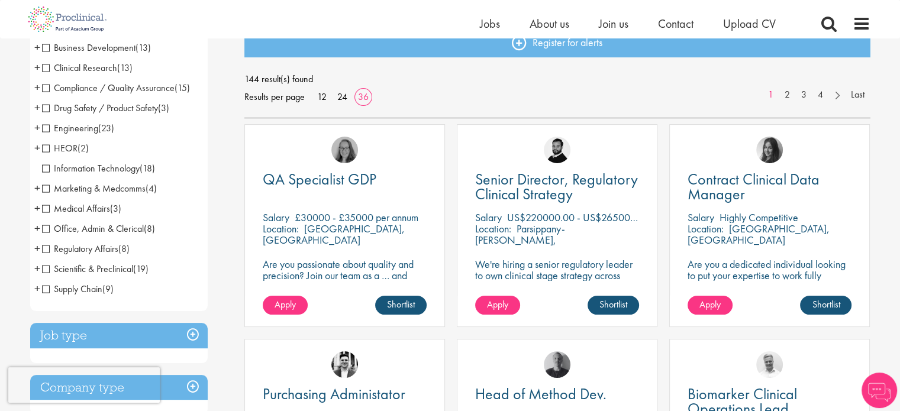
scroll to position [143, 0]
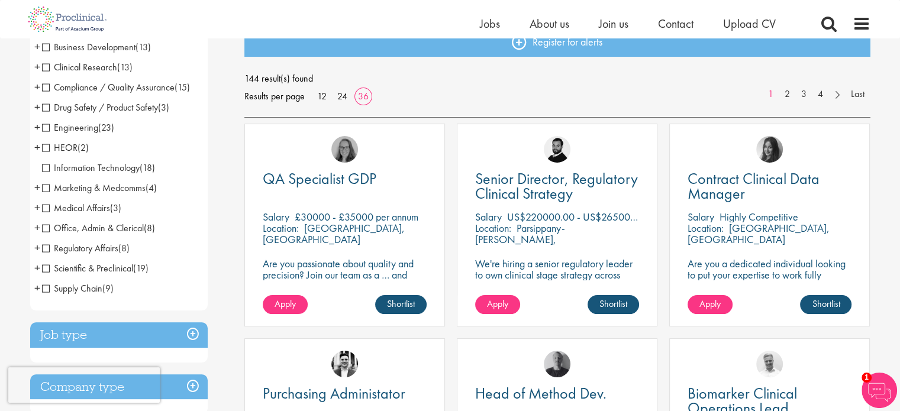
click at [50, 73] on li "Clinical Research (13) - + Clinical Research Associate (CRA) (1) Project/Study …" at bounding box center [119, 67] width 178 height 20
click at [48, 68] on span "Clinical Research" at bounding box center [79, 67] width 75 height 12
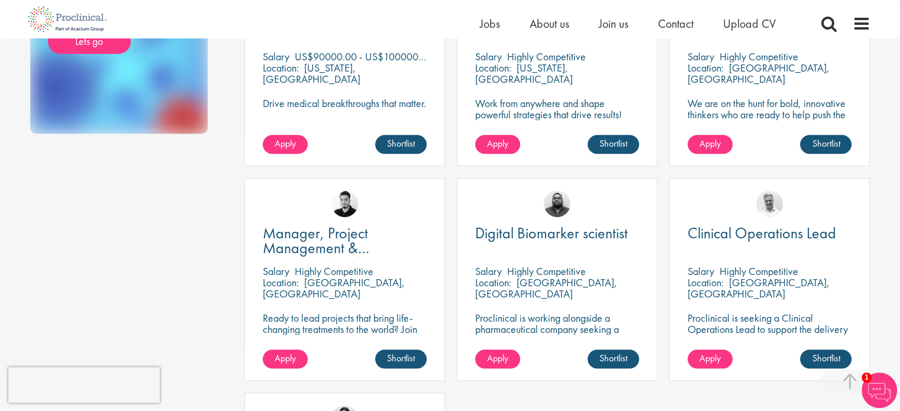
scroll to position [734, 0]
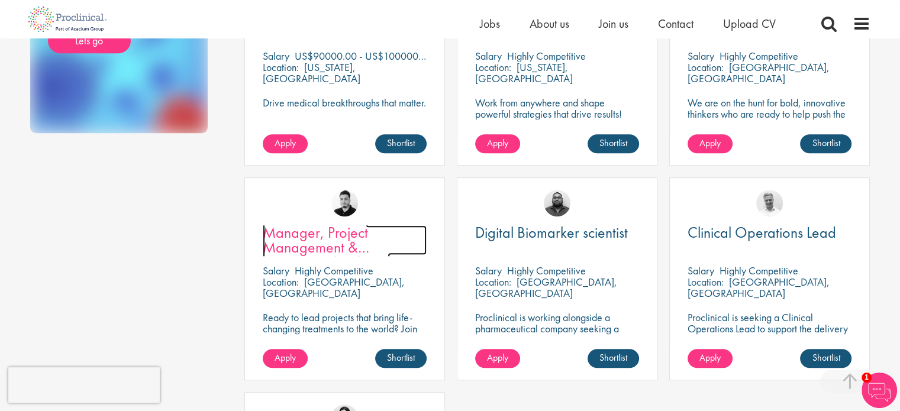
click at [355, 238] on span "Manager, Project Management & Operational Delivery" at bounding box center [326, 248] width 127 height 50
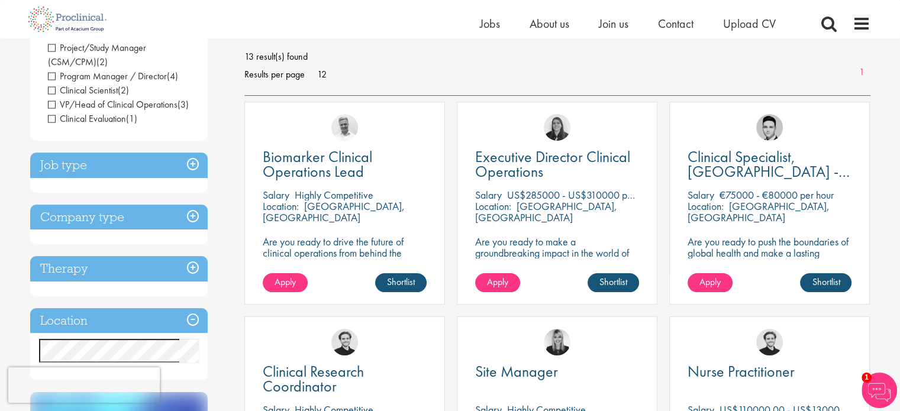
scroll to position [164, 0]
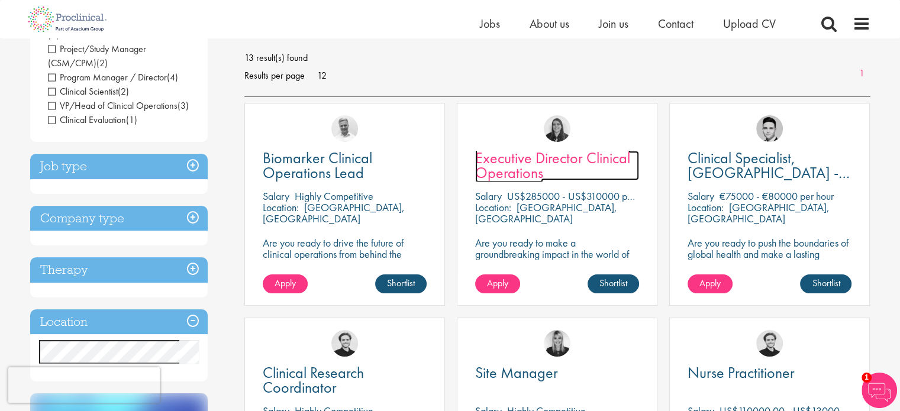
click at [622, 159] on span "Executive Director Clinical Operations" at bounding box center [552, 165] width 155 height 35
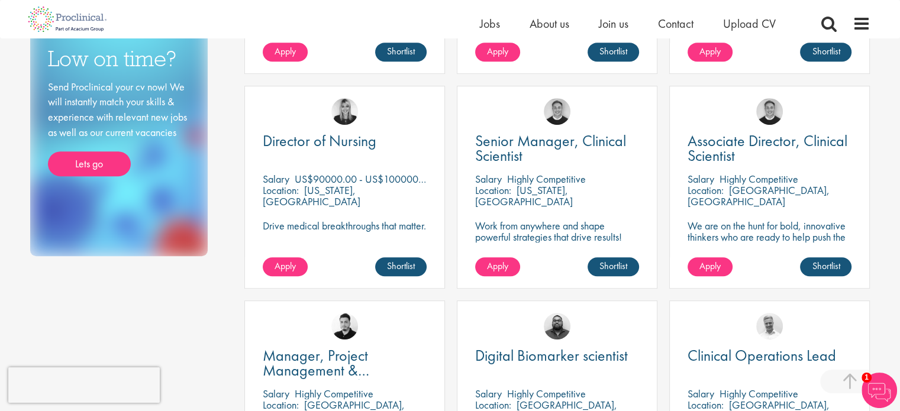
scroll to position [613, 0]
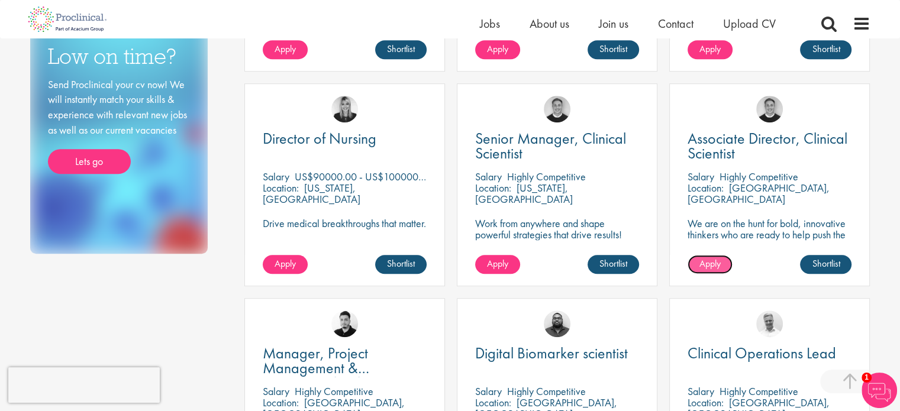
click at [716, 263] on span "Apply" at bounding box center [710, 264] width 21 height 12
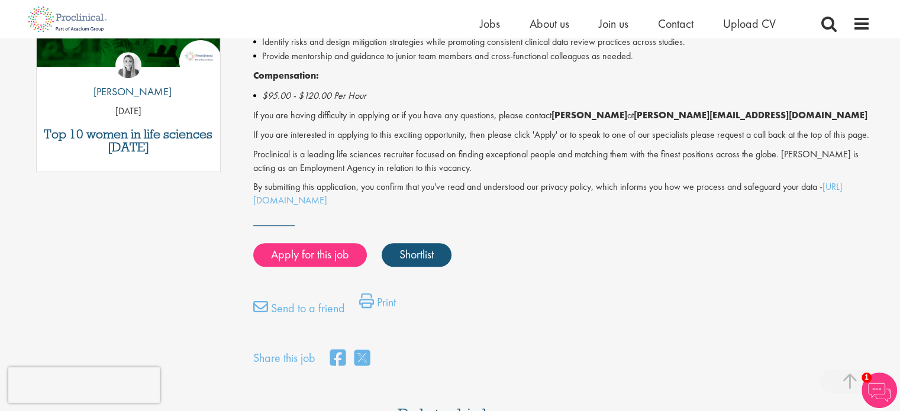
scroll to position [686, 0]
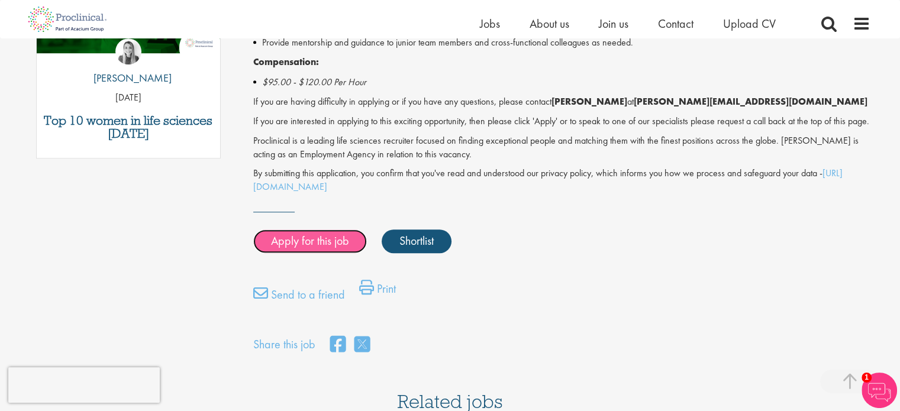
click at [310, 252] on link "Apply for this job" at bounding box center [310, 242] width 114 height 24
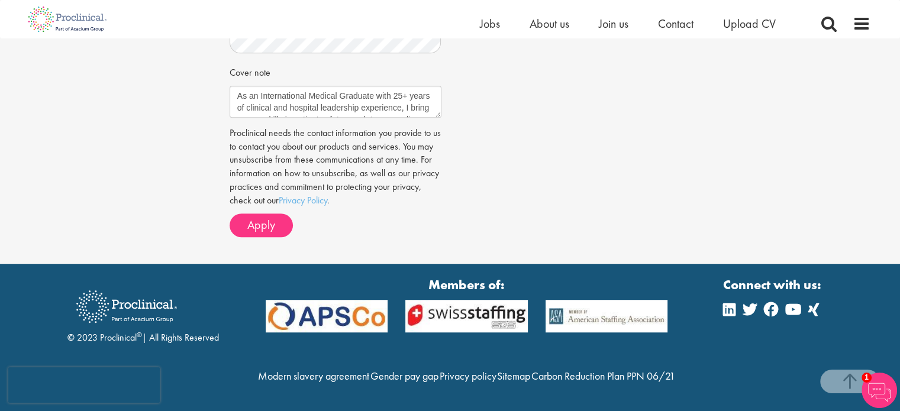
scroll to position [661, 0]
click at [268, 217] on span "Apply" at bounding box center [261, 224] width 28 height 15
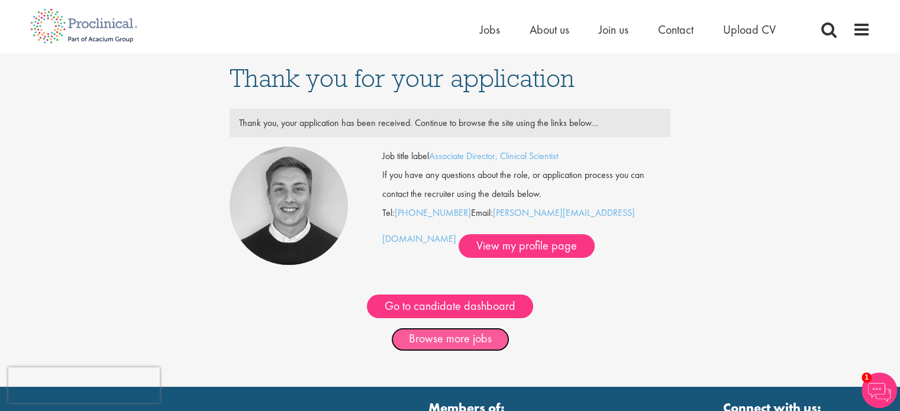
click at [489, 345] on link "Browse more jobs" at bounding box center [450, 340] width 118 height 24
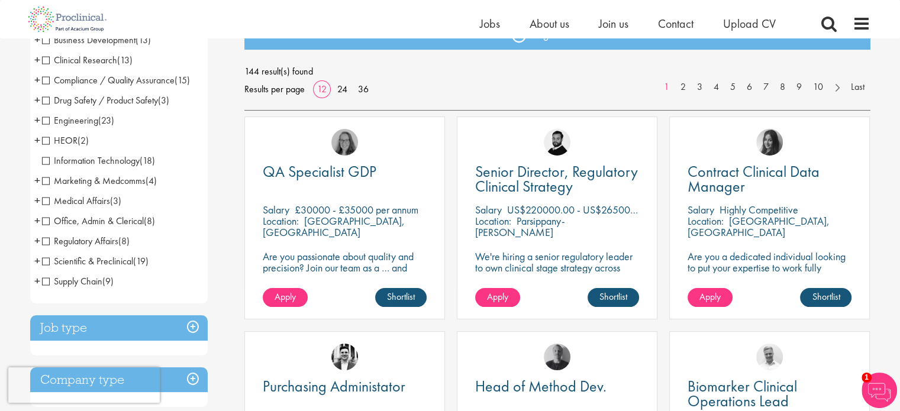
scroll to position [152, 0]
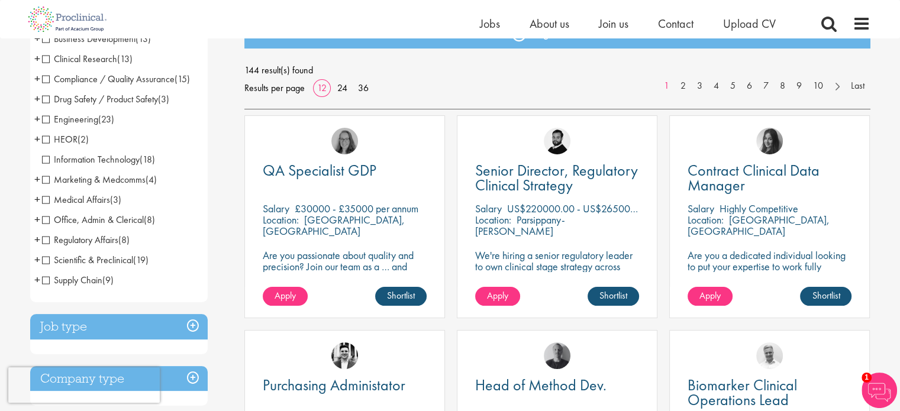
click at [47, 202] on span "Medical Affairs" at bounding box center [76, 200] width 68 height 12
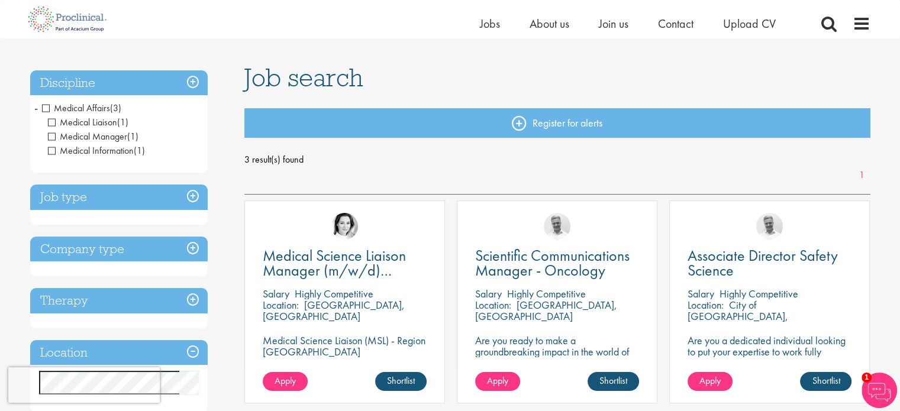
scroll to position [50, 0]
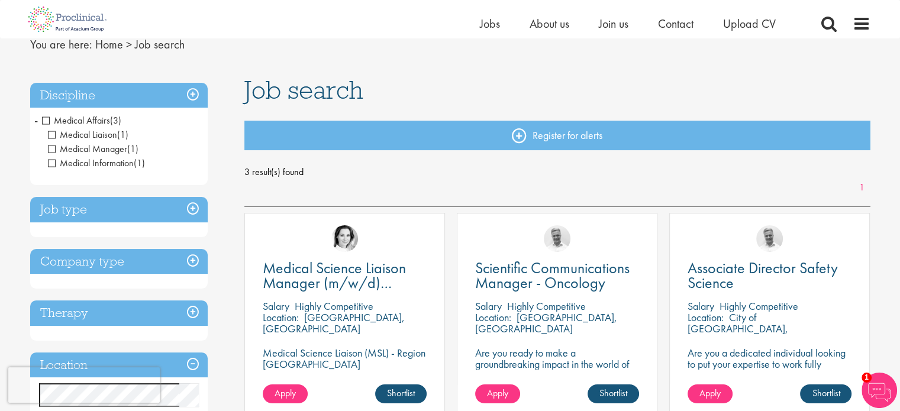
click at [43, 123] on span "Medical Affairs" at bounding box center [76, 120] width 68 height 12
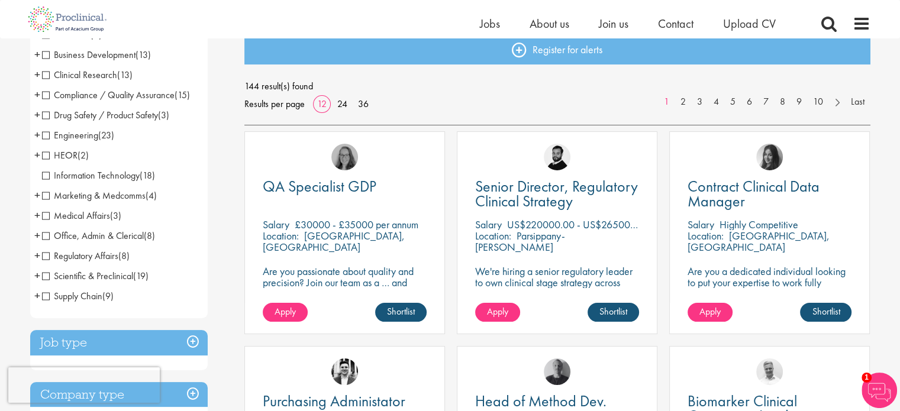
scroll to position [136, 0]
click at [46, 216] on span "Medical Affairs" at bounding box center [76, 215] width 68 height 12
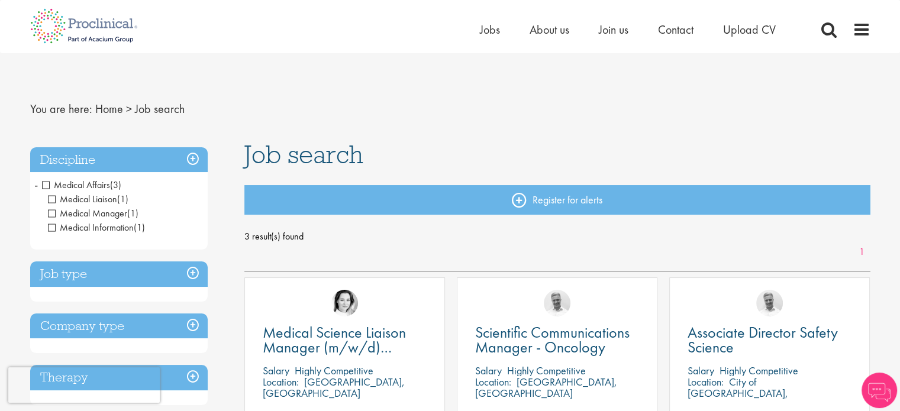
click at [46, 184] on span "Medical Affairs" at bounding box center [76, 185] width 68 height 12
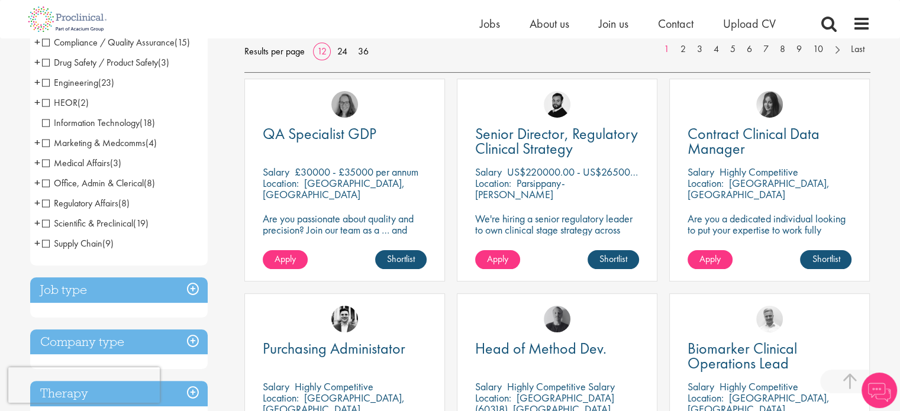
scroll to position [190, 0]
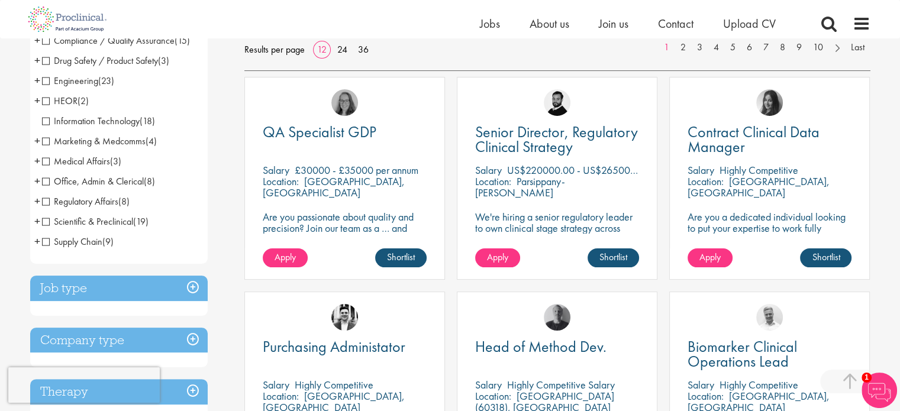
click at [47, 217] on span "Scientific & Preclinical" at bounding box center [87, 222] width 91 height 12
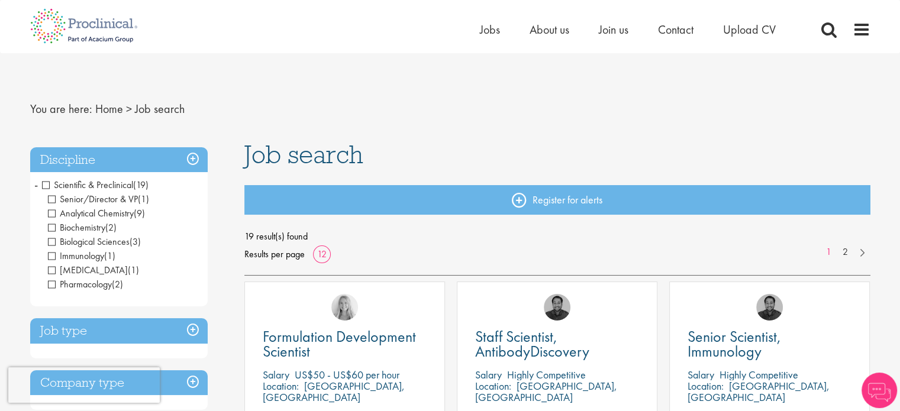
click at [54, 218] on span "Analytical Chemistry" at bounding box center [91, 213] width 86 height 12
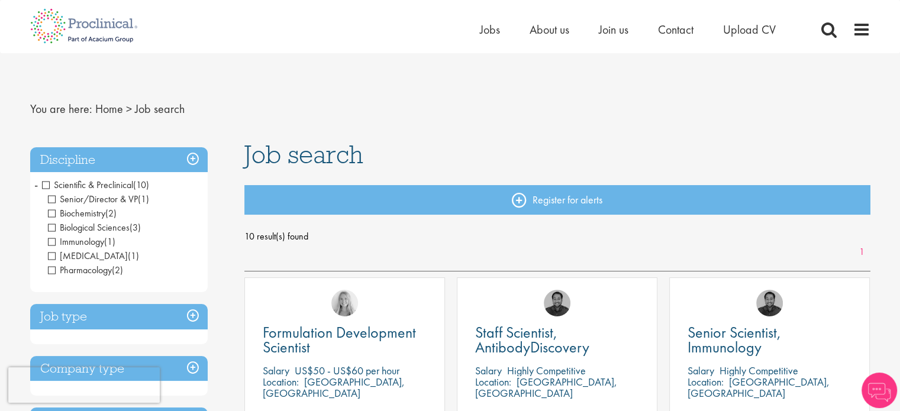
click at [54, 214] on span "Biochemistry" at bounding box center [76, 213] width 57 height 12
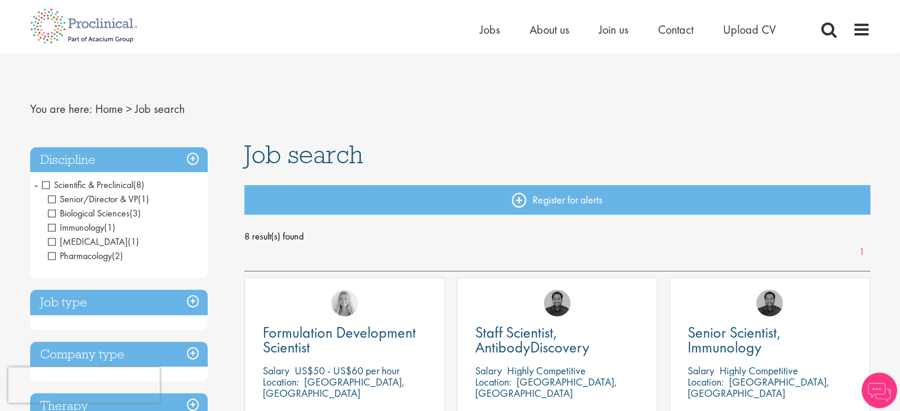
click at [54, 246] on span "[MEDICAL_DATA]" at bounding box center [88, 242] width 80 height 12
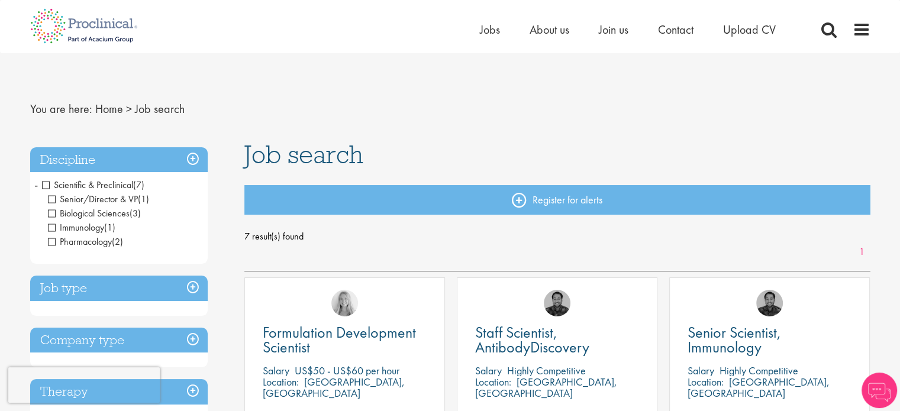
click at [54, 245] on span "Pharmacology" at bounding box center [80, 242] width 64 height 12
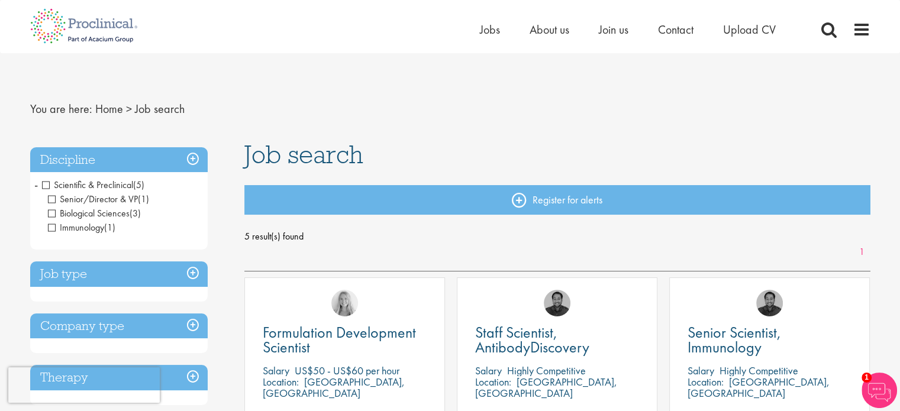
click at [31, 187] on li "Scientific & Preclinical (5) - + Senior/Director & VP (1) Biological Sciences (…" at bounding box center [119, 206] width 178 height 63
click at [51, 201] on span "Senior/Director & VP" at bounding box center [93, 199] width 90 height 12
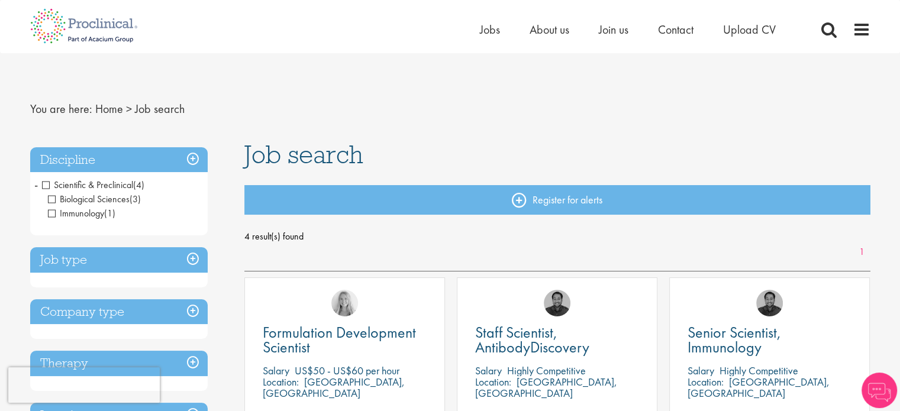
click at [48, 200] on span "Biological Sciences" at bounding box center [89, 199] width 82 height 12
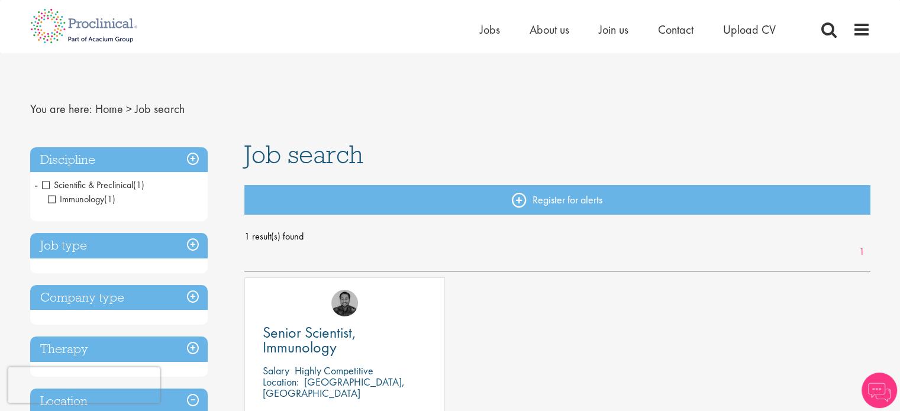
click at [49, 202] on span "Immunology" at bounding box center [76, 199] width 56 height 12
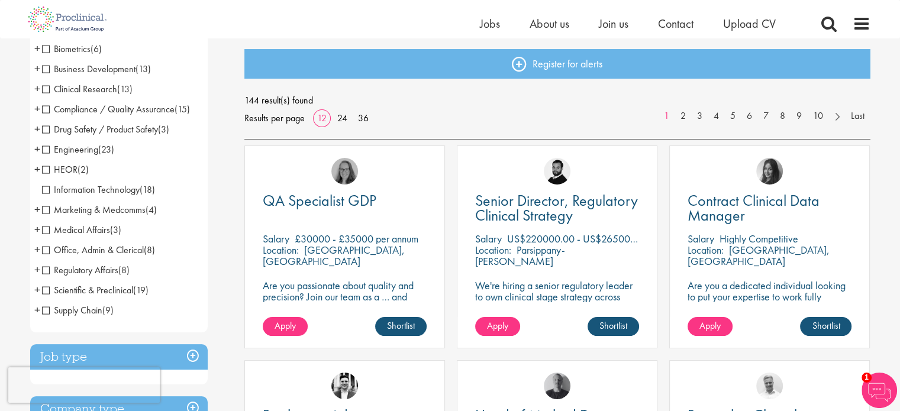
scroll to position [123, 0]
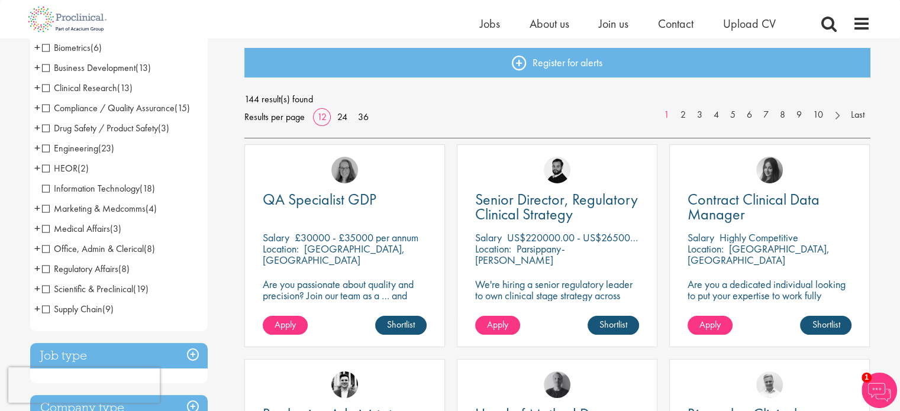
click at [46, 252] on span "Office, Admin & Clerical" at bounding box center [93, 249] width 102 height 12
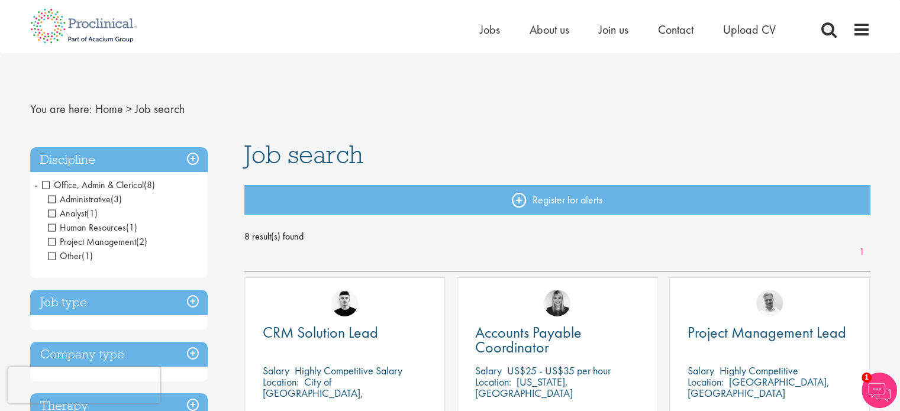
click at [45, 184] on span "Office, Admin & Clerical" at bounding box center [93, 185] width 102 height 12
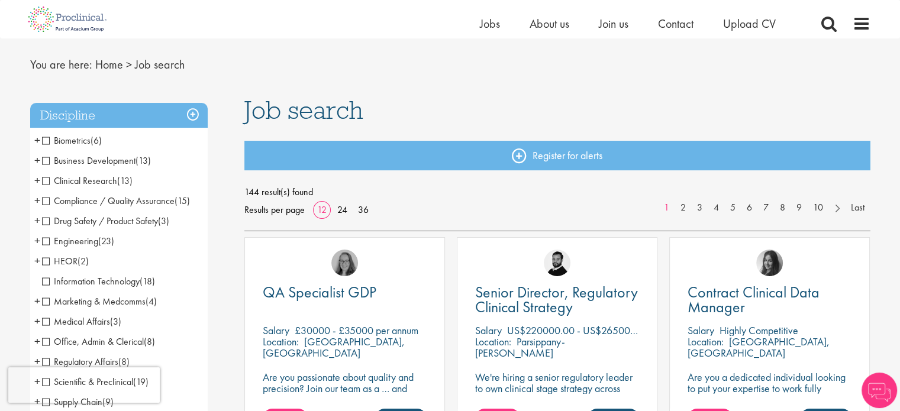
scroll to position [30, 0]
